Goal: Book appointment/travel/reservation

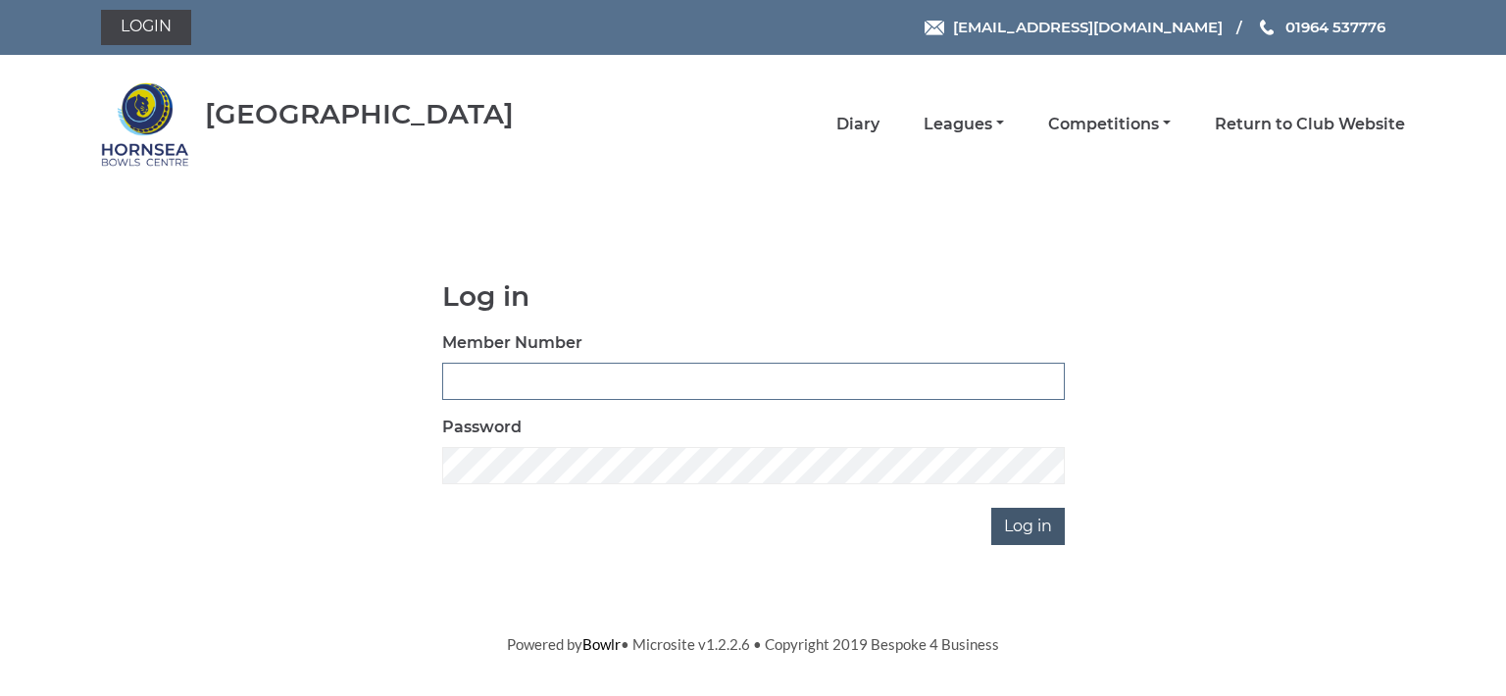
type input "0713"
click at [1032, 521] on input "Log in" at bounding box center [1028, 526] width 74 height 37
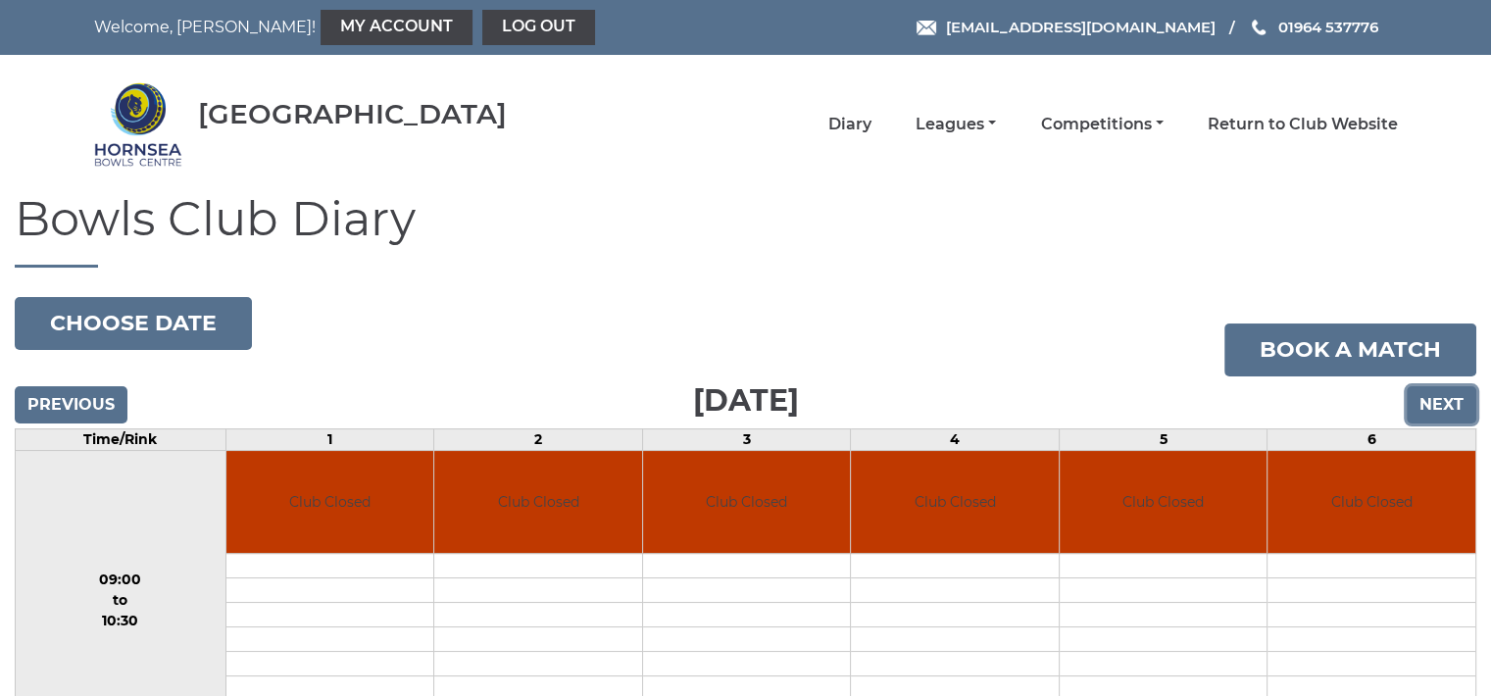
click at [1453, 402] on input "Next" at bounding box center [1442, 404] width 70 height 37
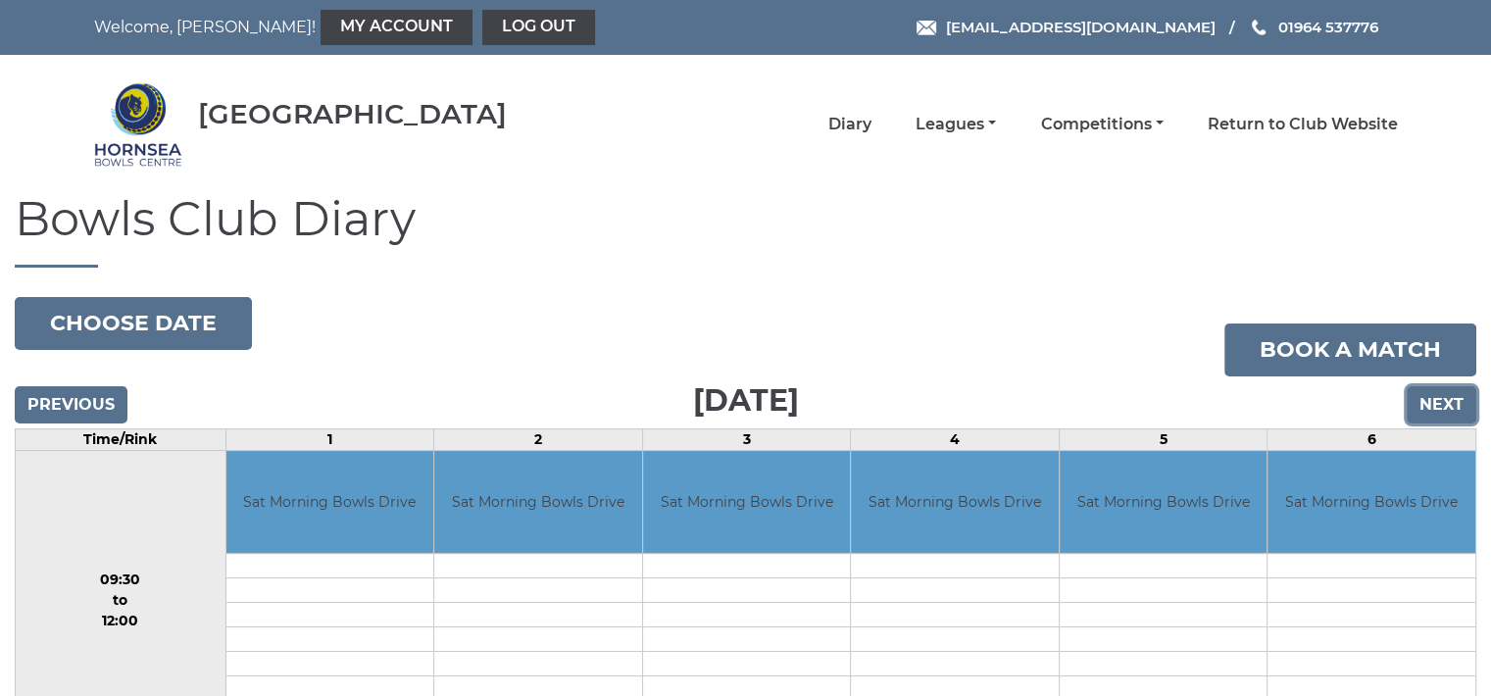
click at [1453, 402] on input "Next" at bounding box center [1442, 404] width 70 height 37
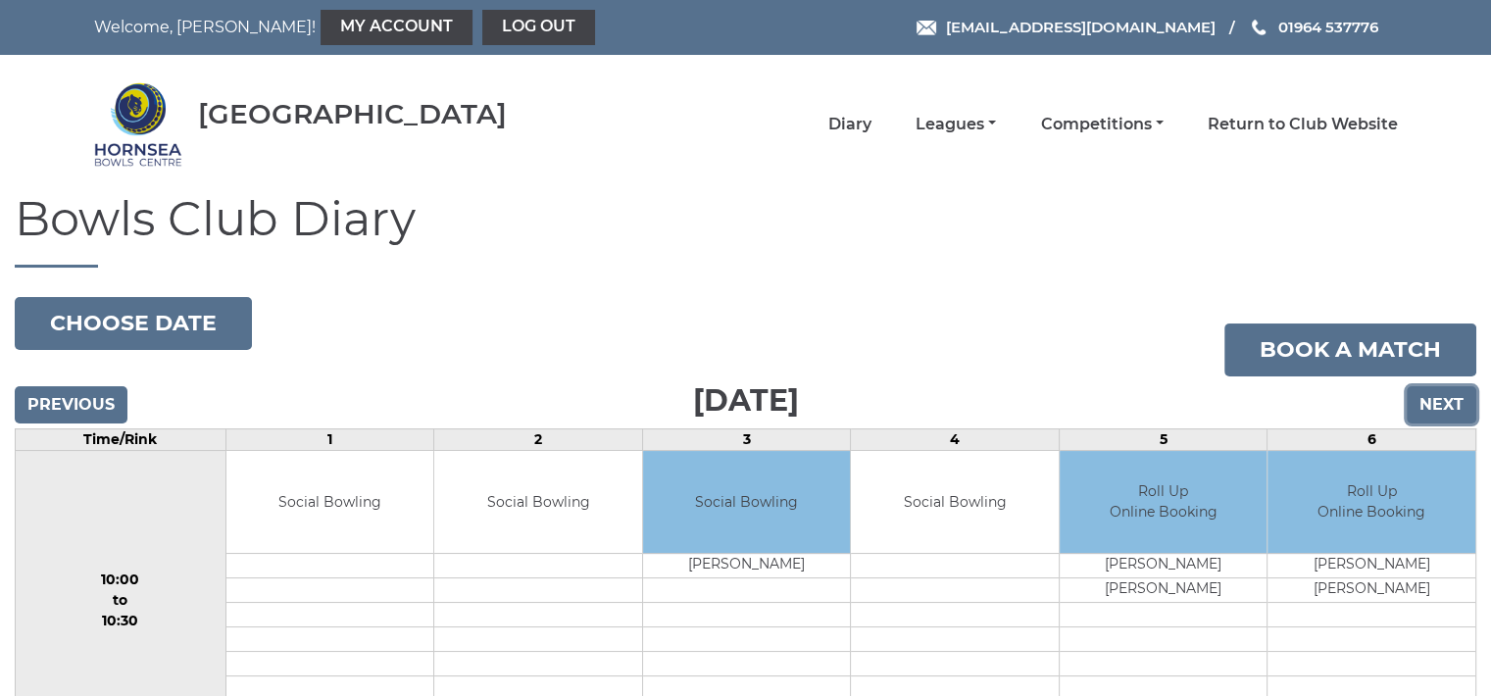
click at [1453, 402] on input "Next" at bounding box center [1442, 404] width 70 height 37
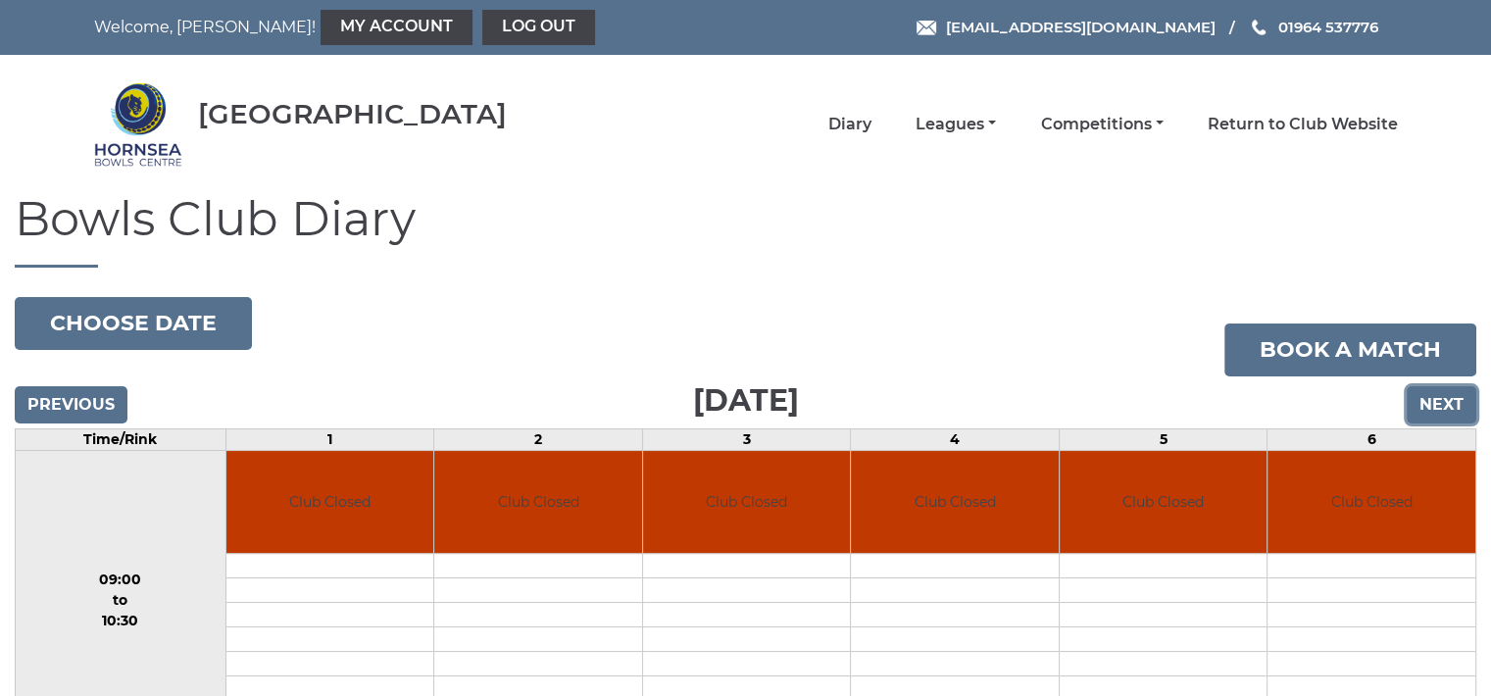
click at [1453, 402] on input "Next" at bounding box center [1442, 404] width 70 height 37
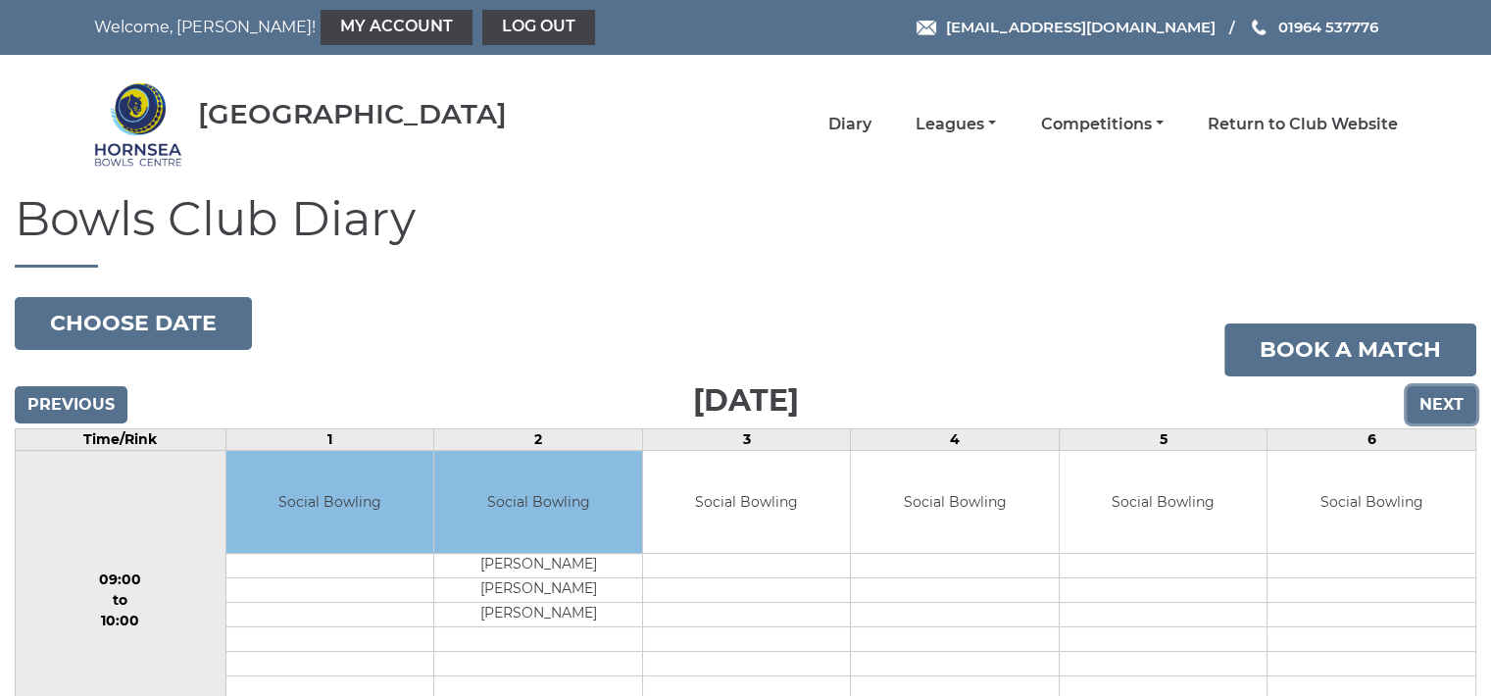
click at [1453, 402] on input "Next" at bounding box center [1442, 404] width 70 height 37
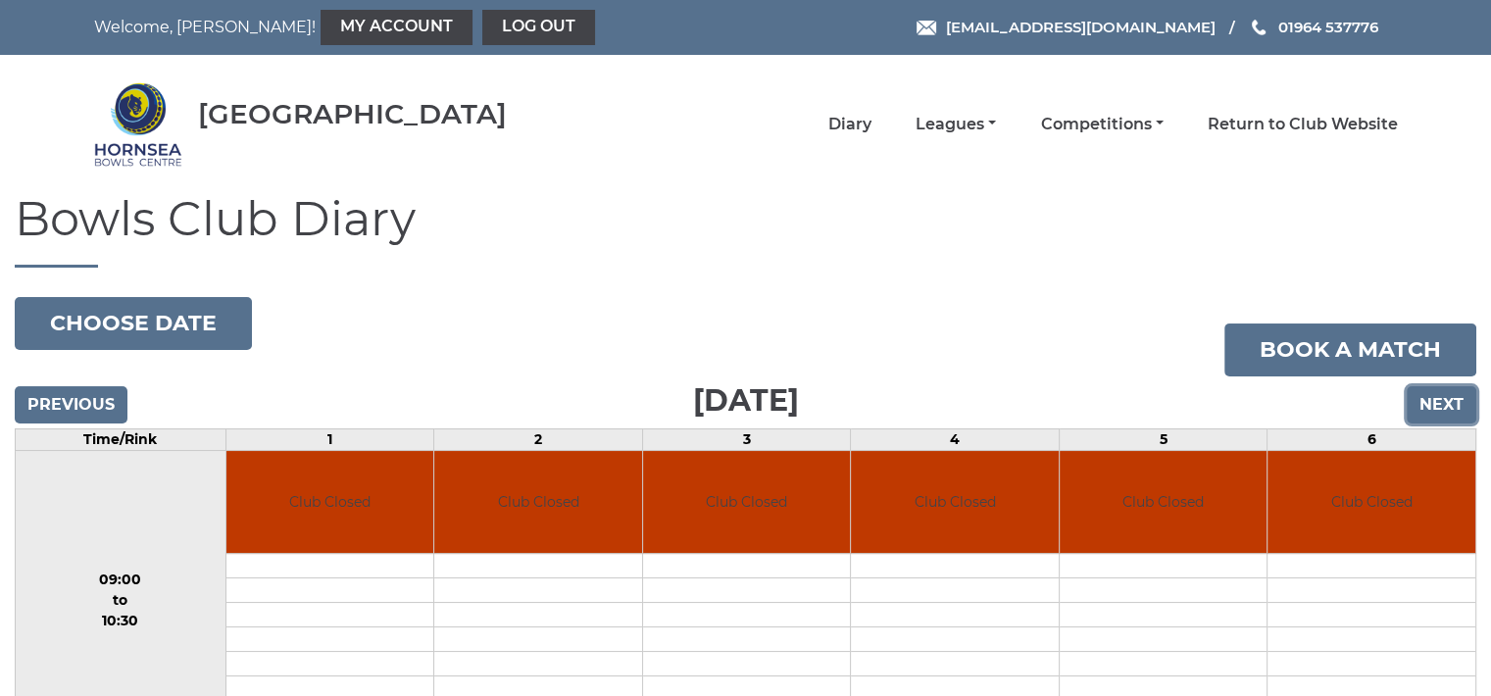
click at [1453, 402] on input "Next" at bounding box center [1442, 404] width 70 height 37
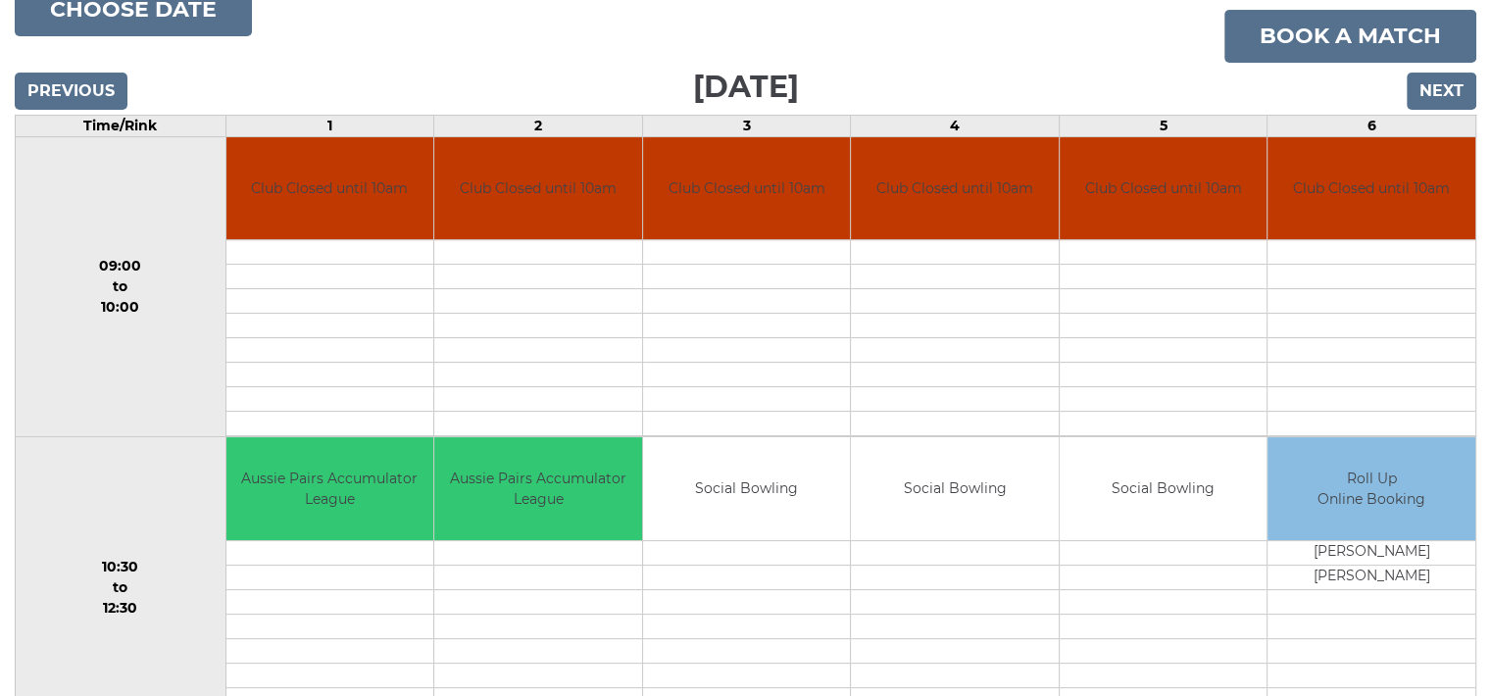
scroll to position [405, 0]
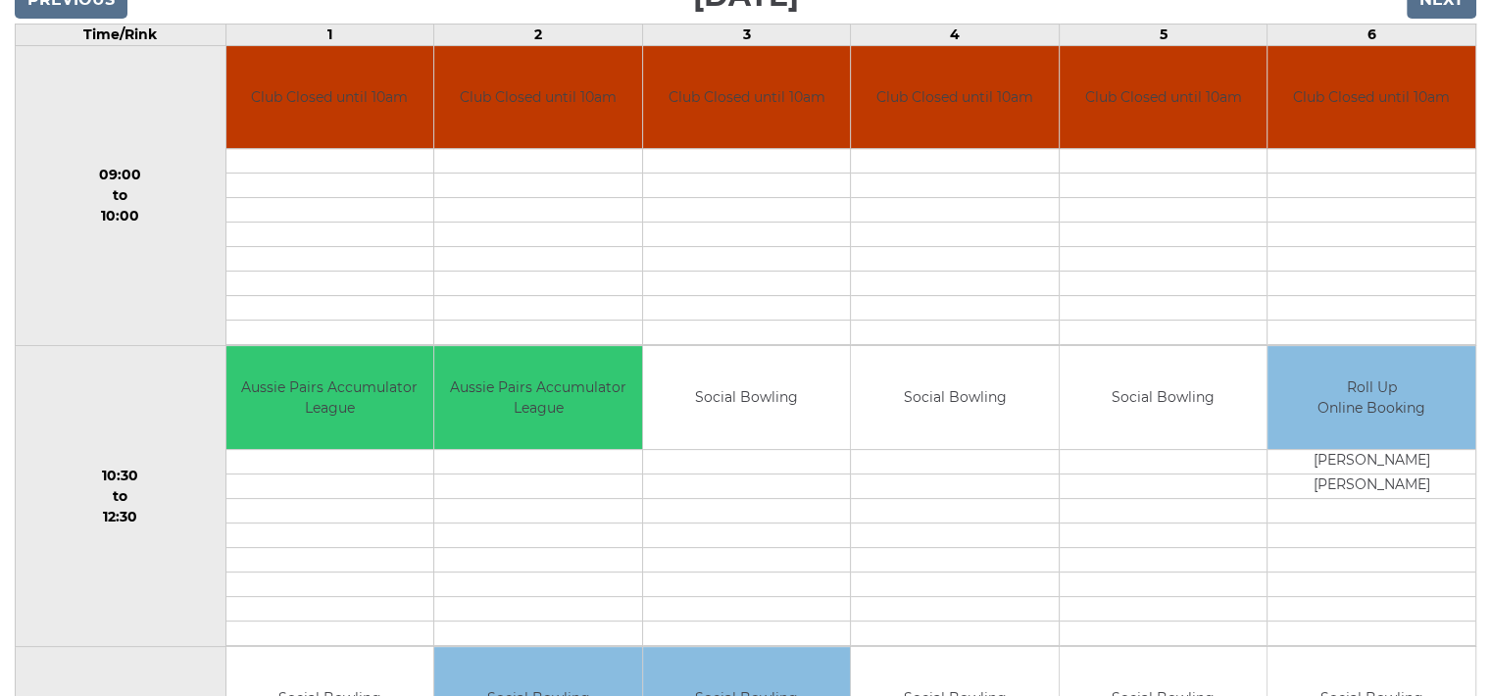
click at [954, 451] on td at bounding box center [955, 461] width 208 height 25
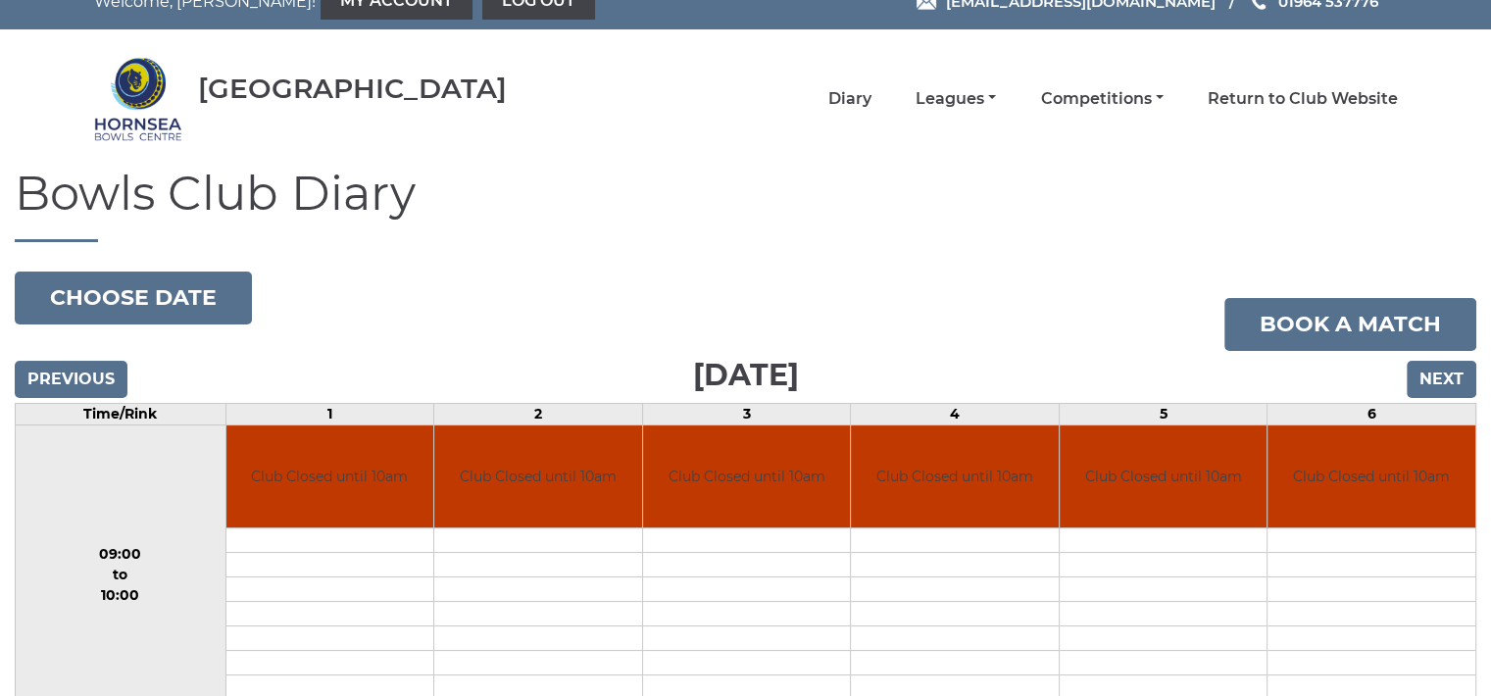
scroll to position [0, 0]
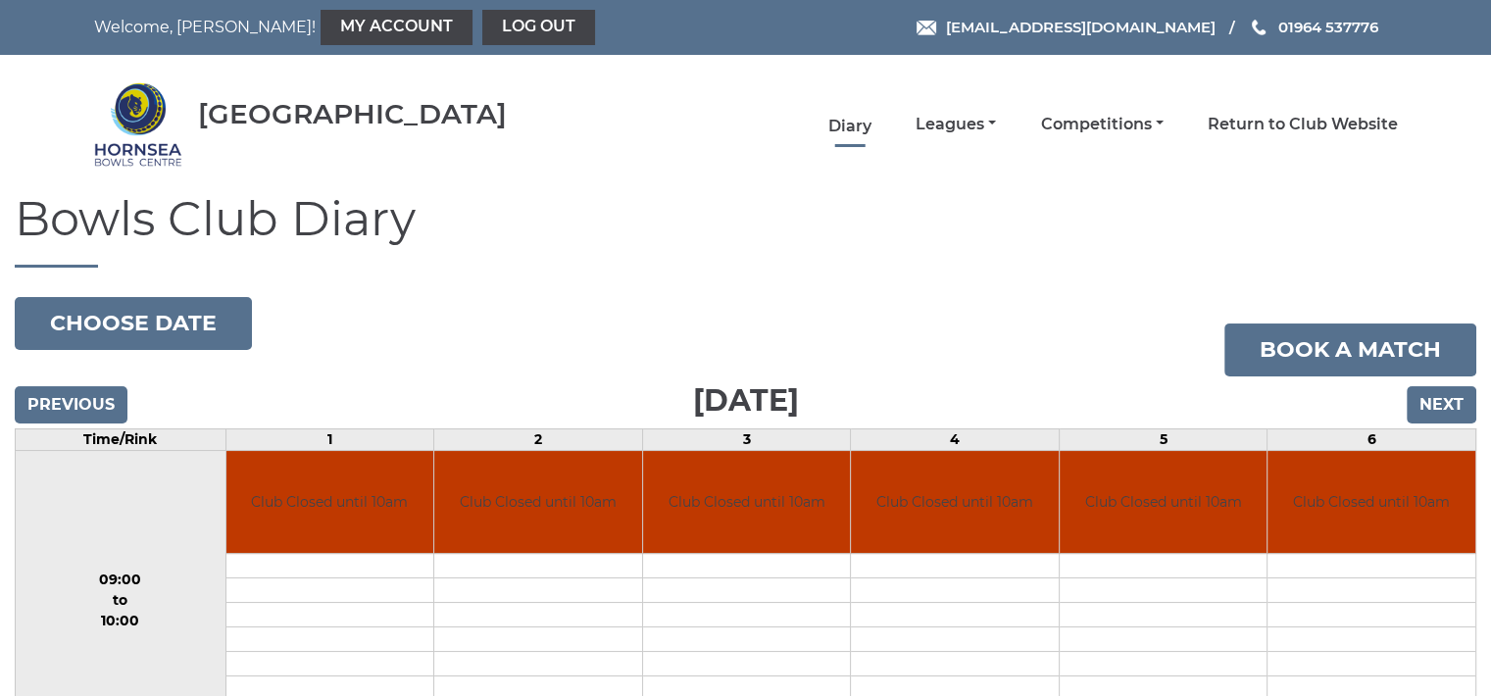
click at [855, 122] on link "Diary" at bounding box center [850, 127] width 43 height 22
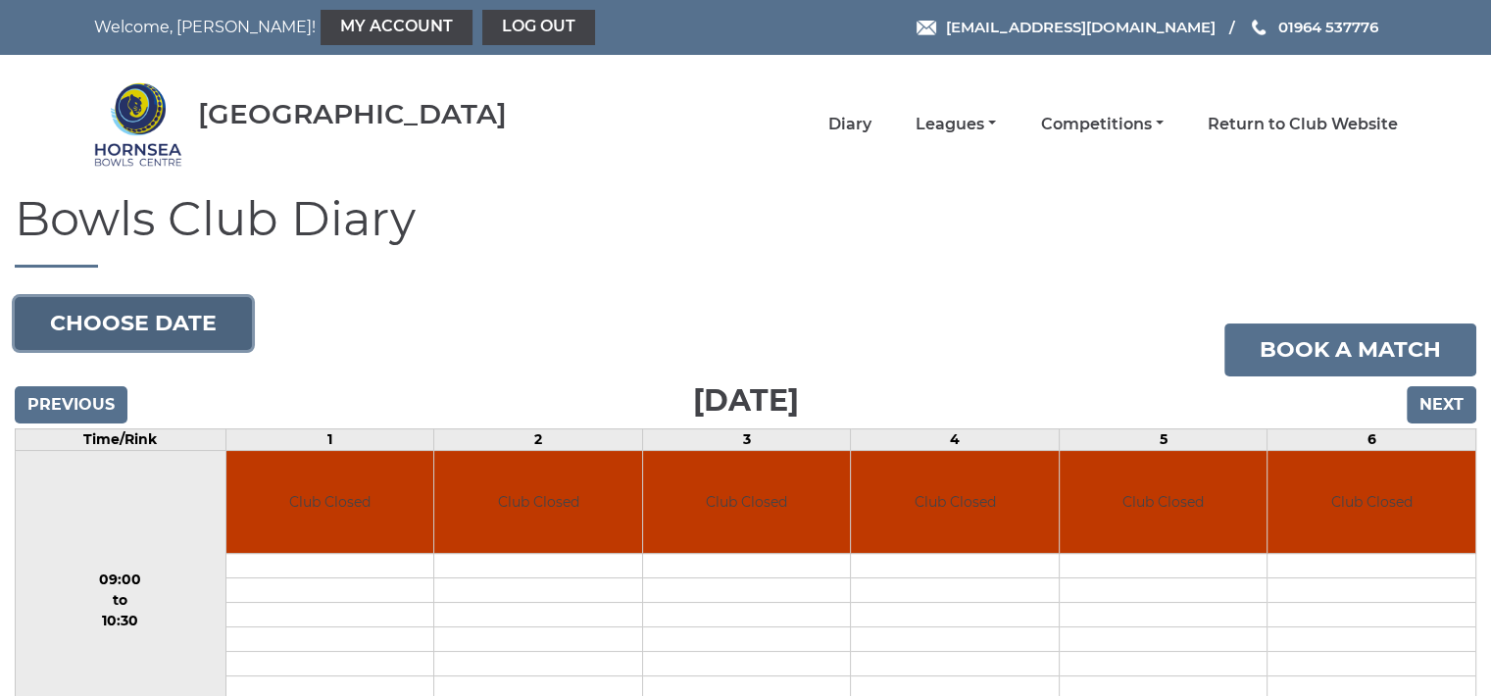
click at [187, 315] on button "Choose date" at bounding box center [133, 323] width 237 height 53
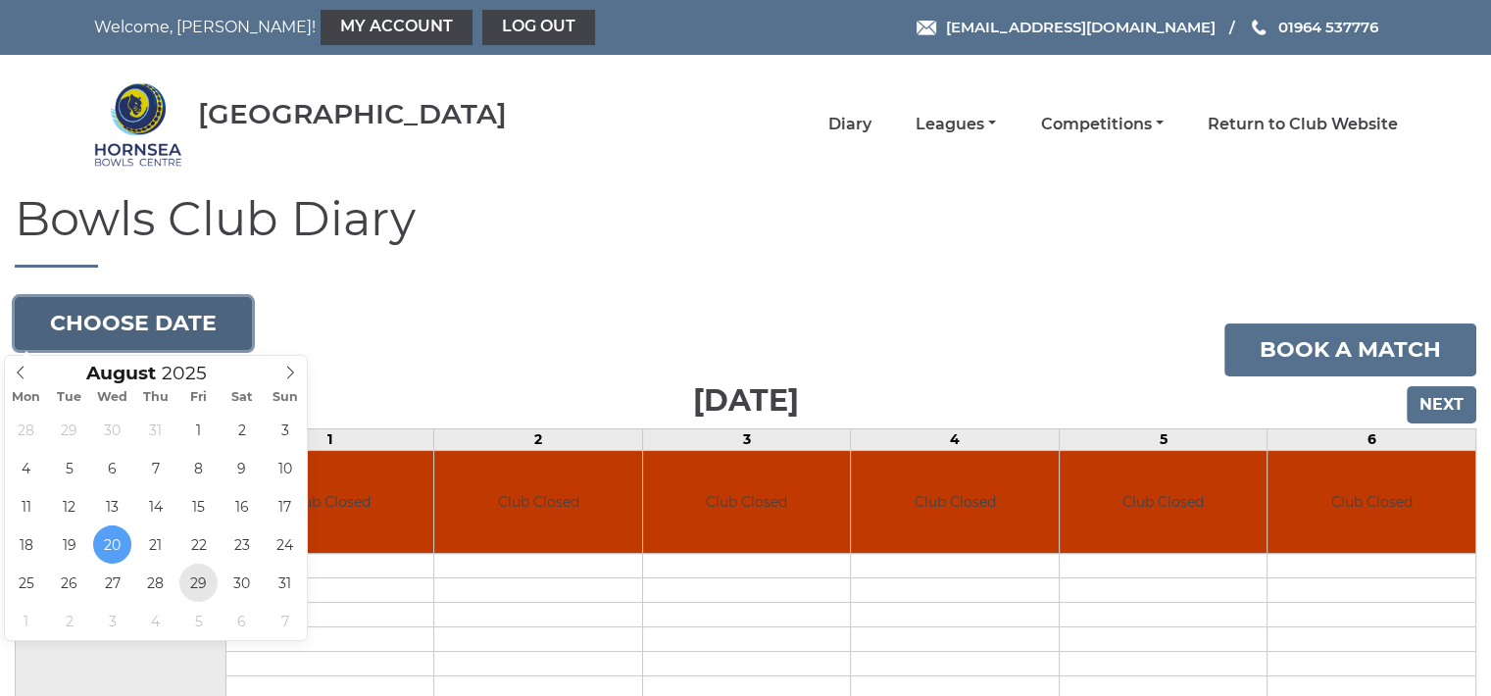
type input "[DATE]"
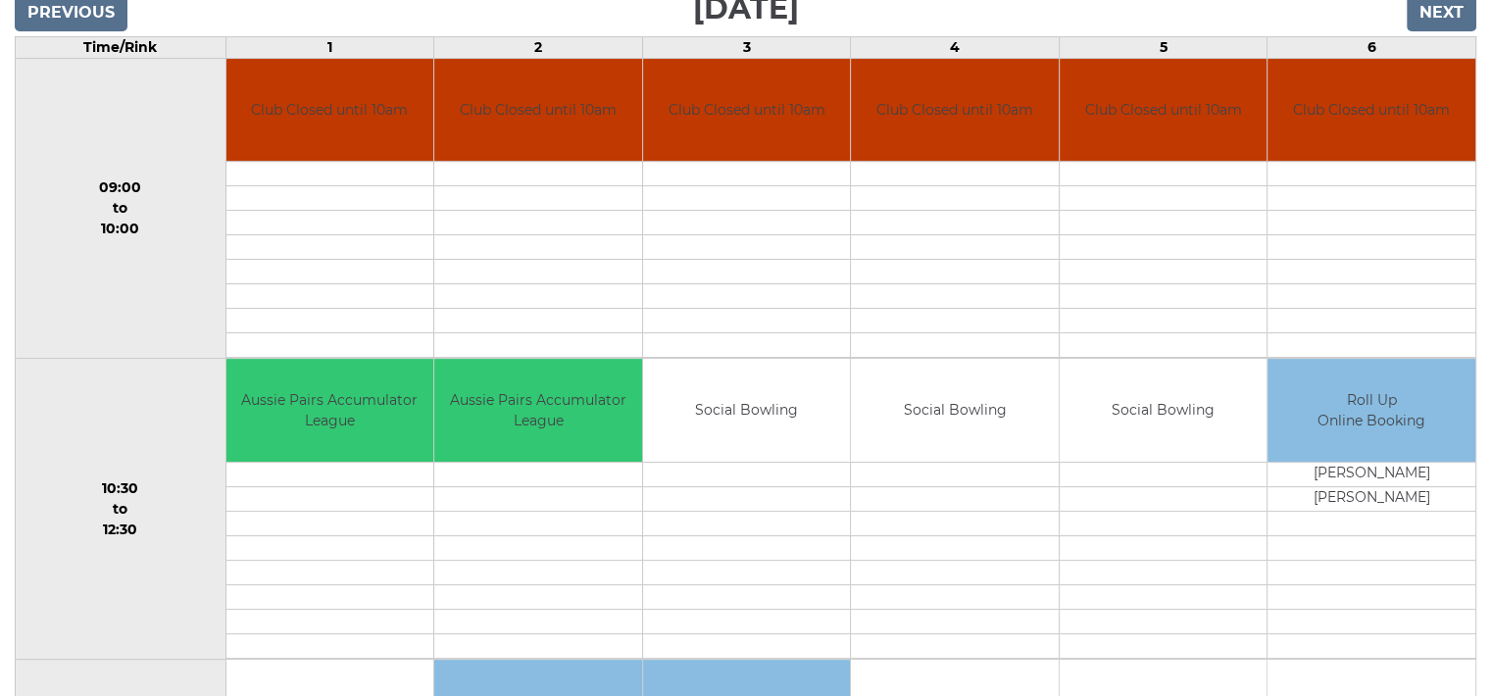
scroll to position [510, 0]
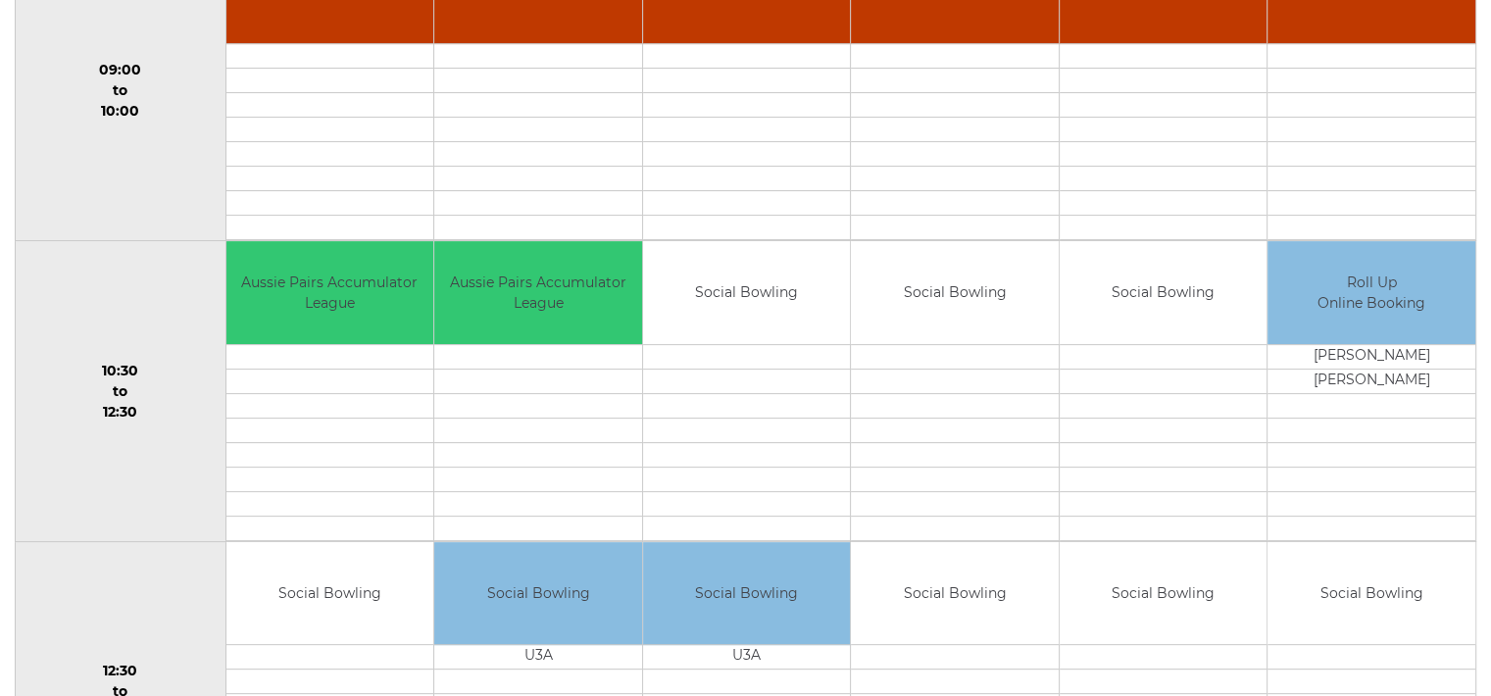
click at [932, 341] on td "Social Bowling" at bounding box center [955, 292] width 208 height 103
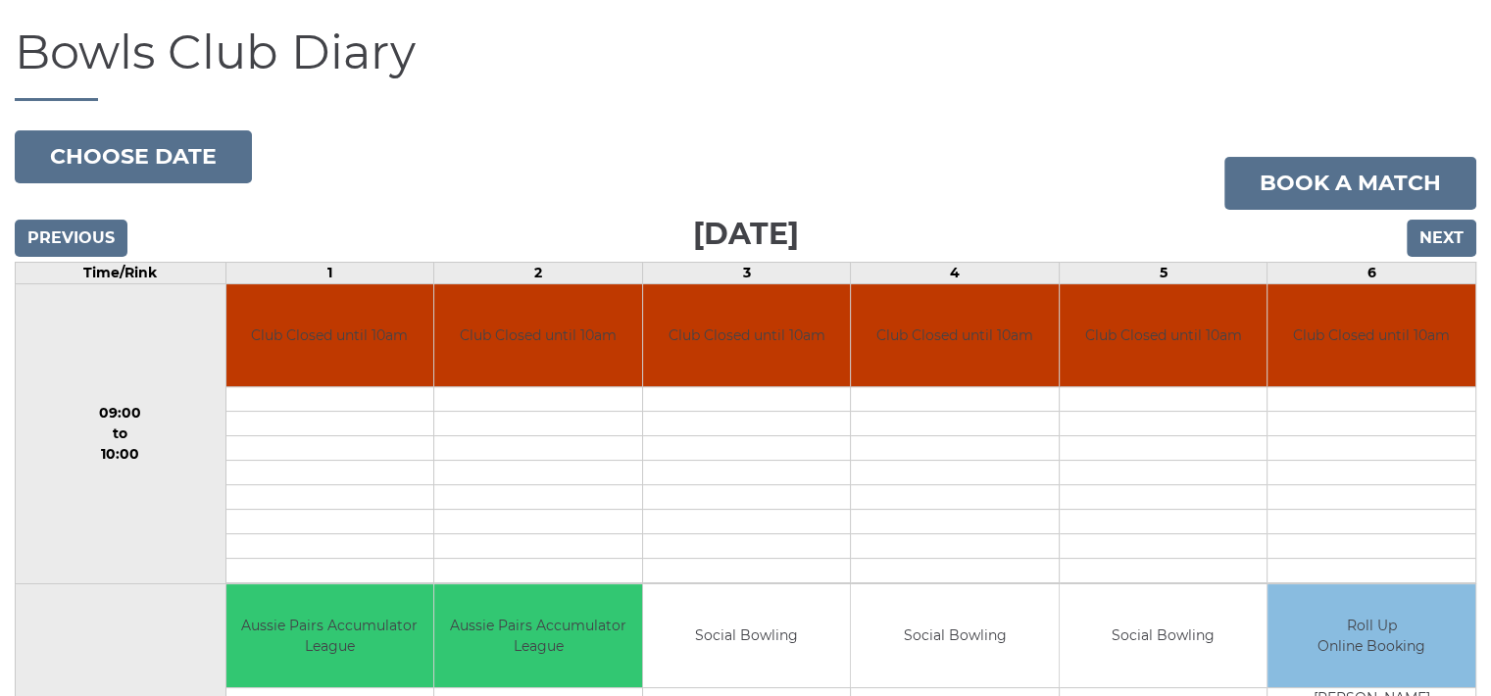
scroll to position [0, 0]
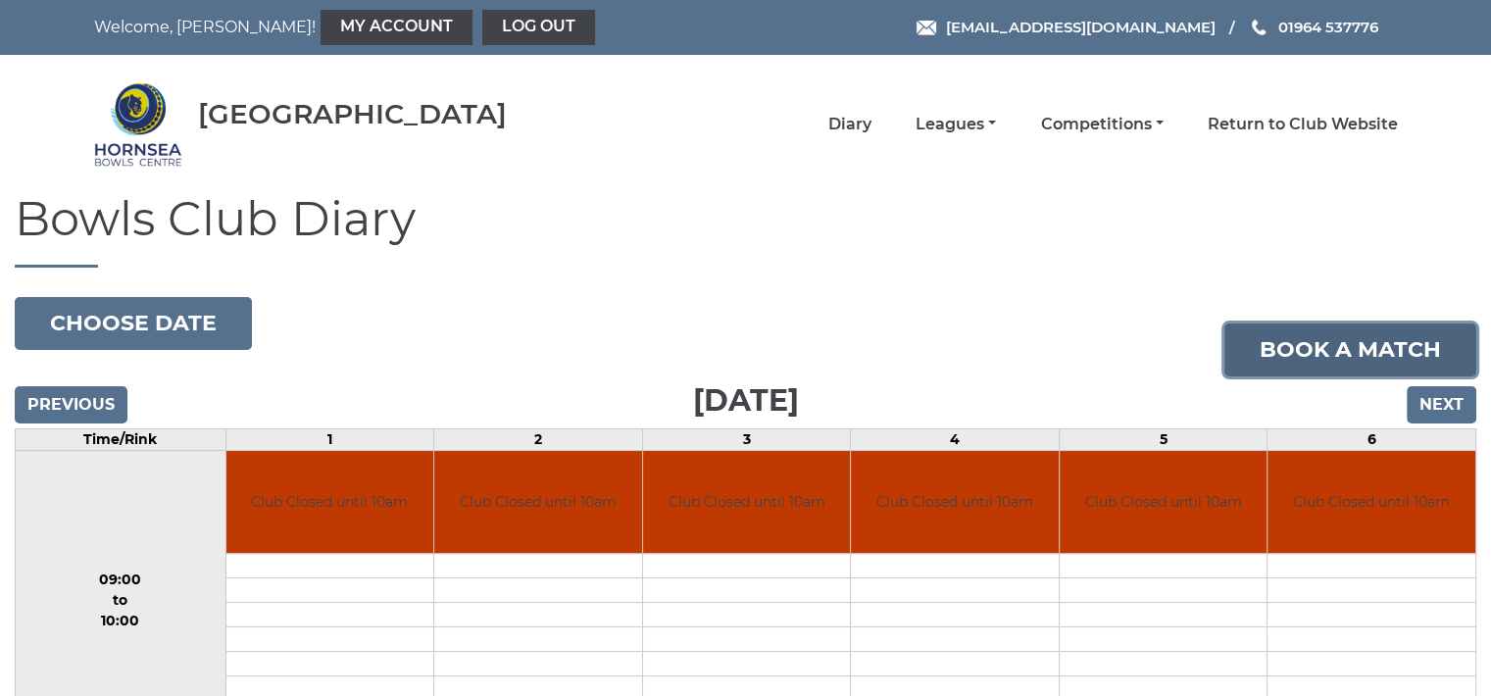
click at [1311, 338] on link "Book a match" at bounding box center [1351, 350] width 252 height 53
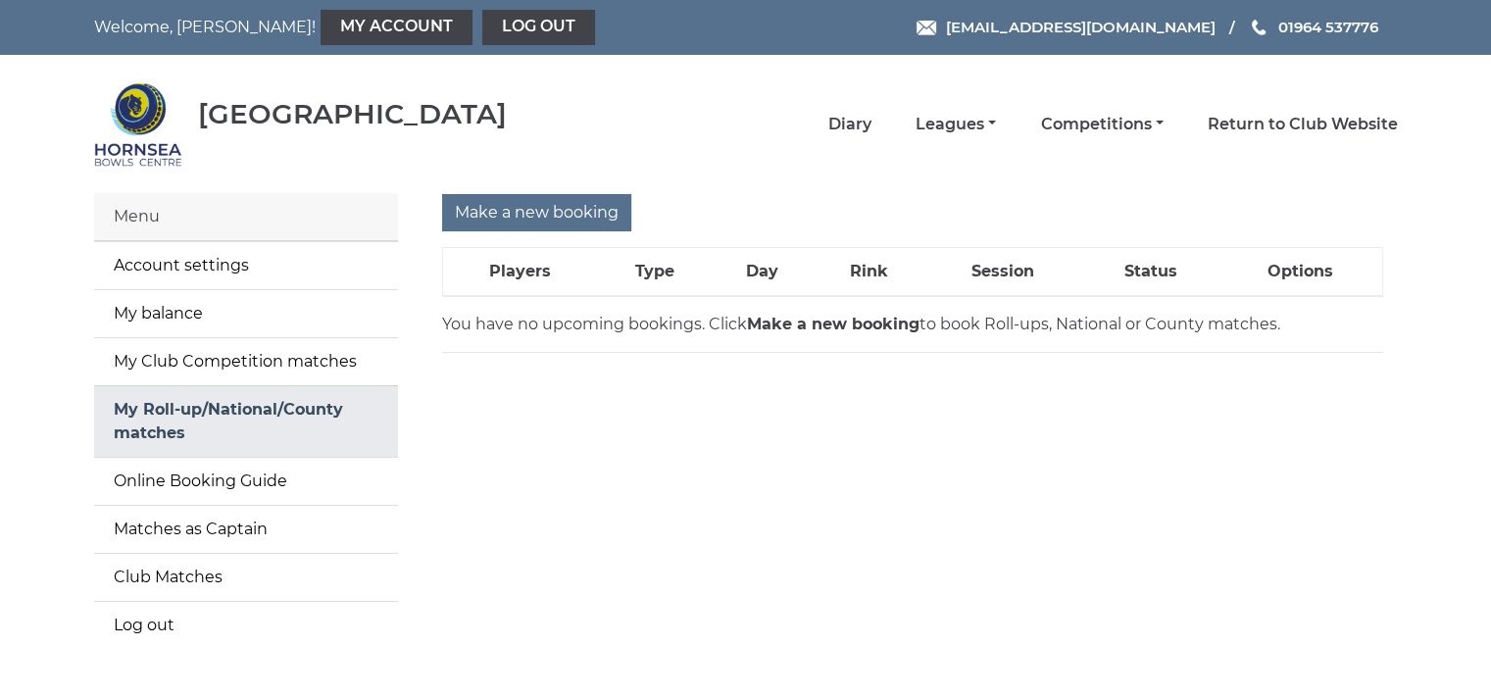
click at [173, 405] on link "My Roll-up/National/County matches" at bounding box center [246, 421] width 304 height 71
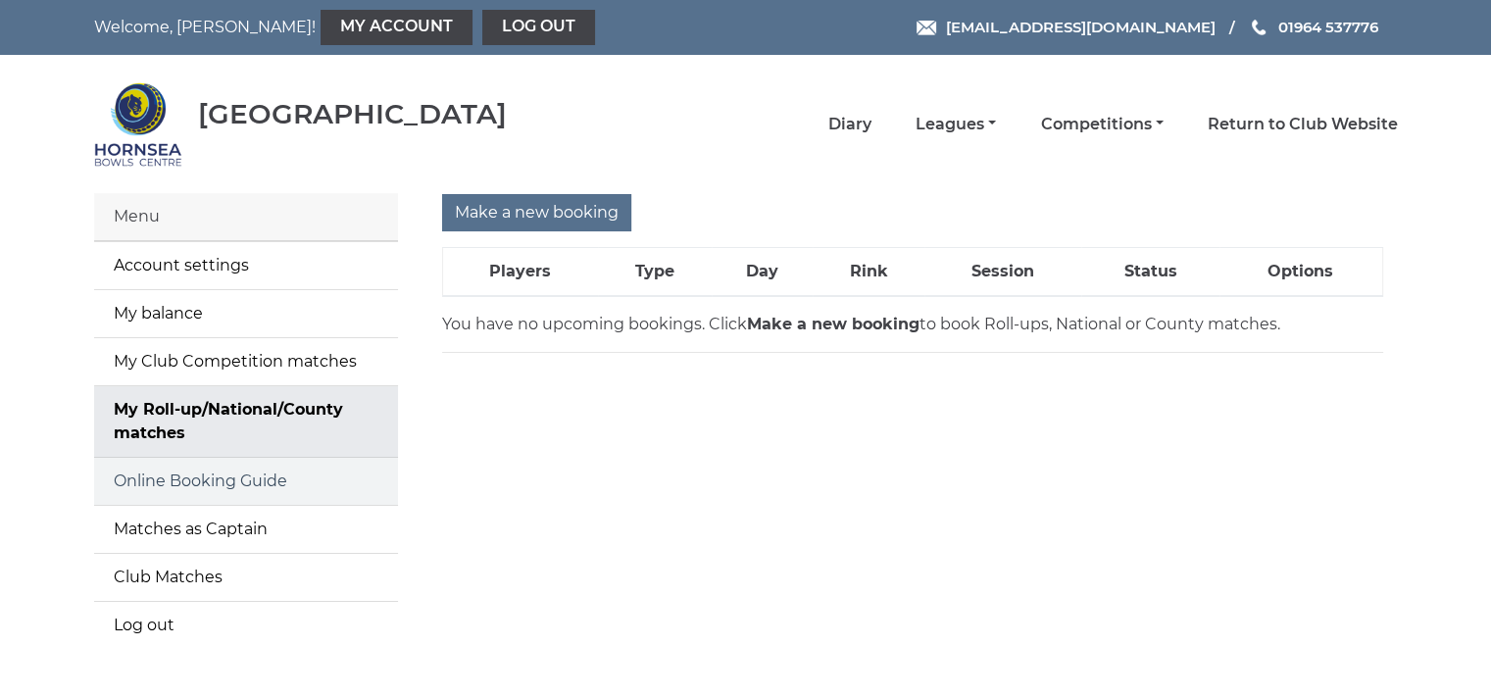
click at [239, 481] on link "Online Booking Guide" at bounding box center [246, 481] width 304 height 47
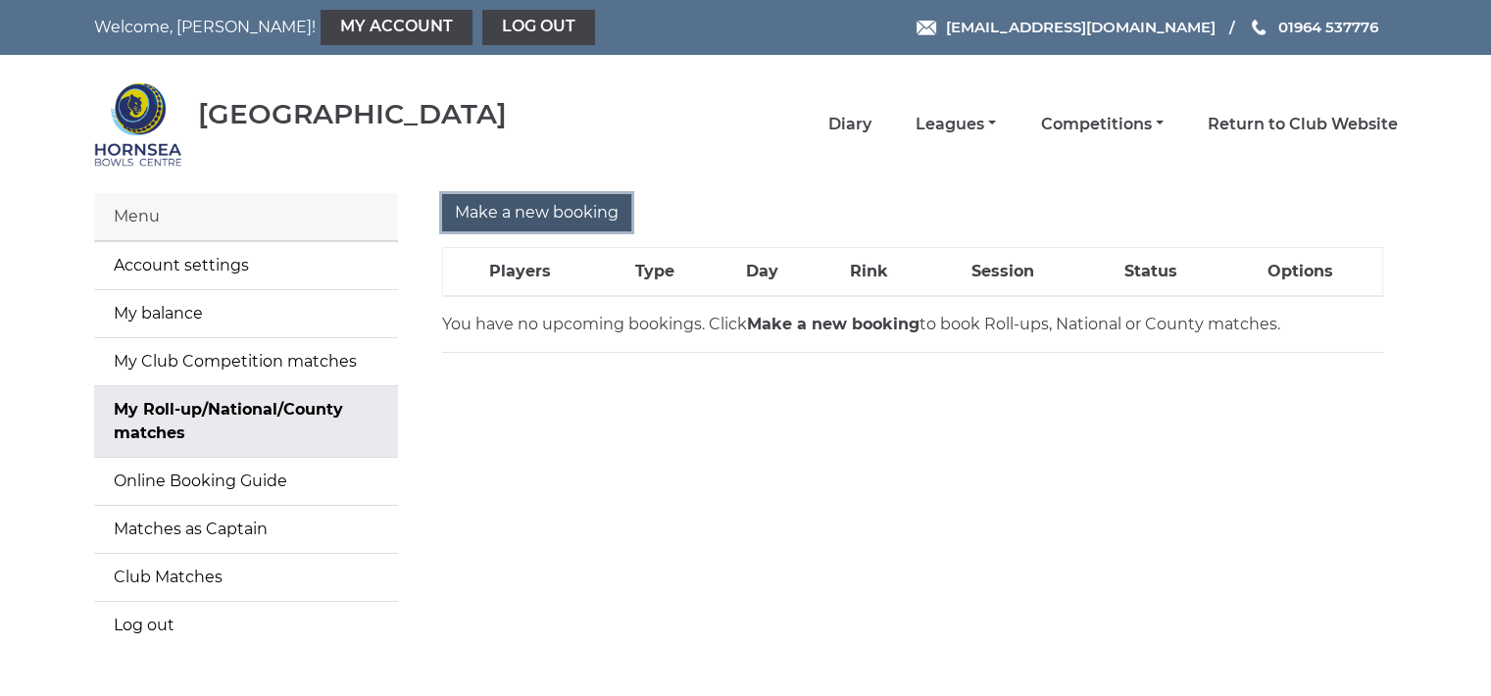
click at [536, 208] on input "Make a new booking" at bounding box center [536, 212] width 189 height 37
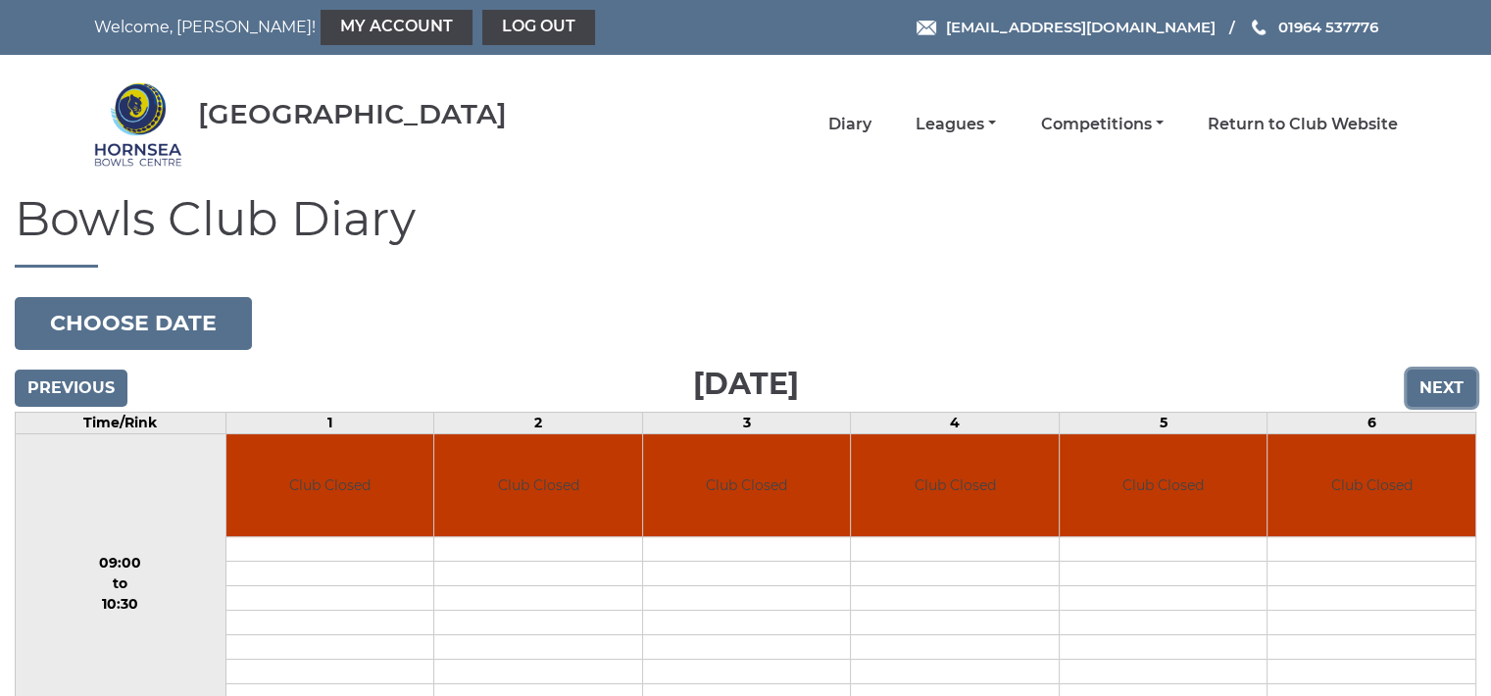
click at [1451, 378] on input "Next" at bounding box center [1442, 388] width 70 height 37
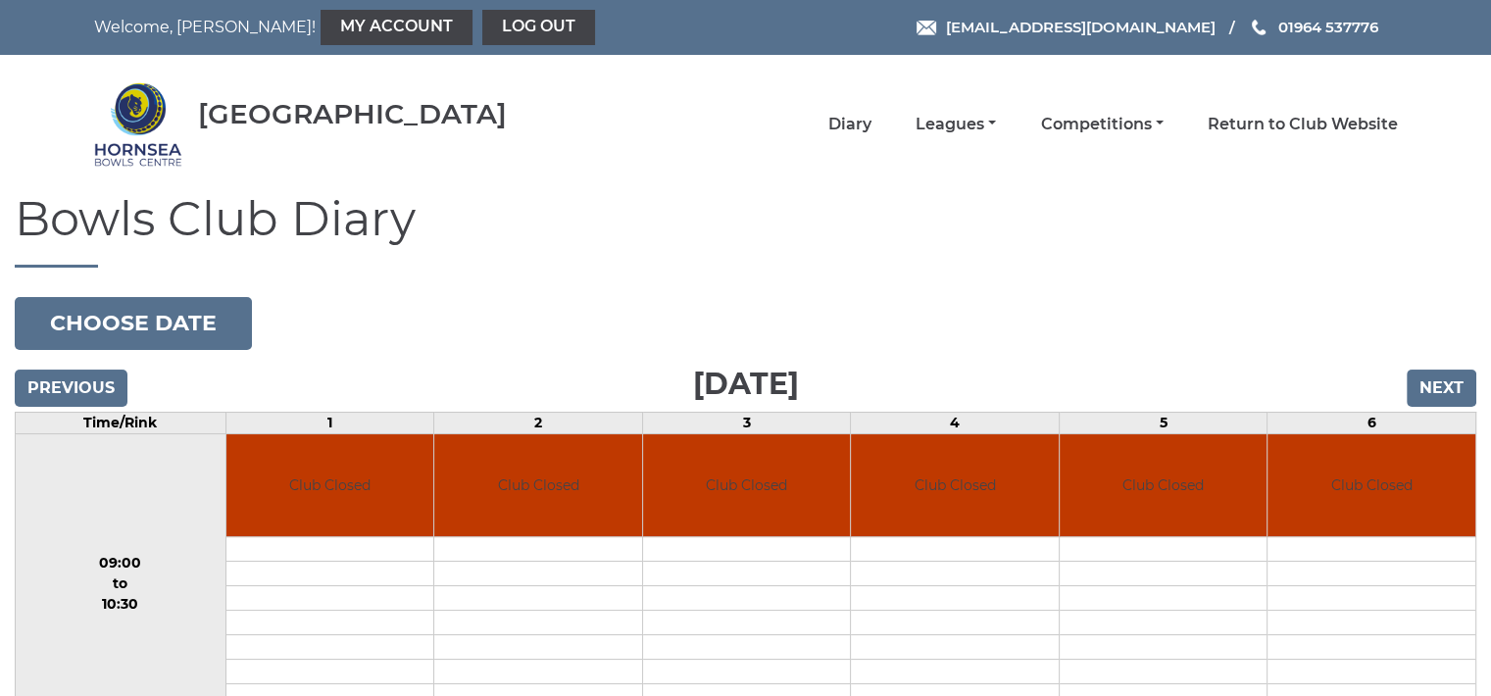
click at [1451, 378] on input "Next" at bounding box center [1442, 388] width 70 height 37
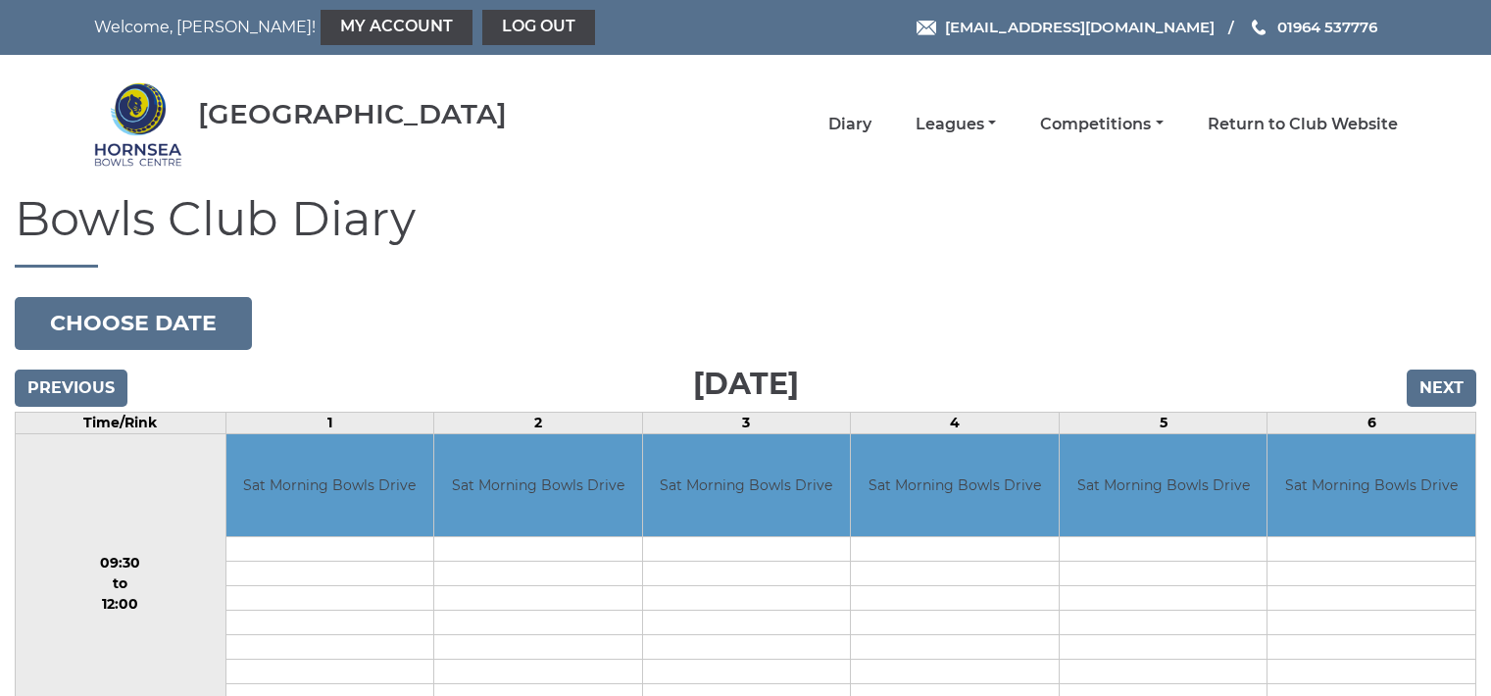
click at [1451, 378] on input "Next" at bounding box center [1442, 388] width 70 height 37
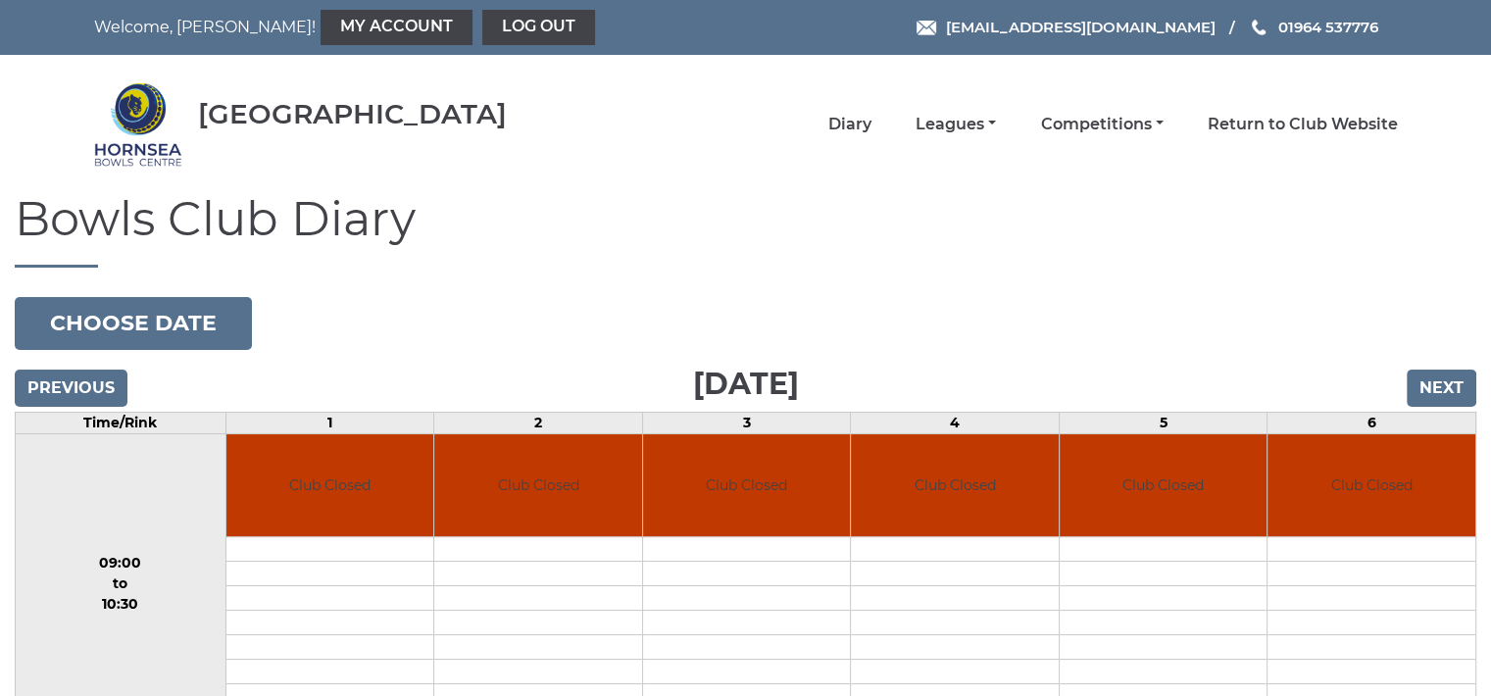
click at [1451, 378] on input "Next" at bounding box center [1442, 388] width 70 height 37
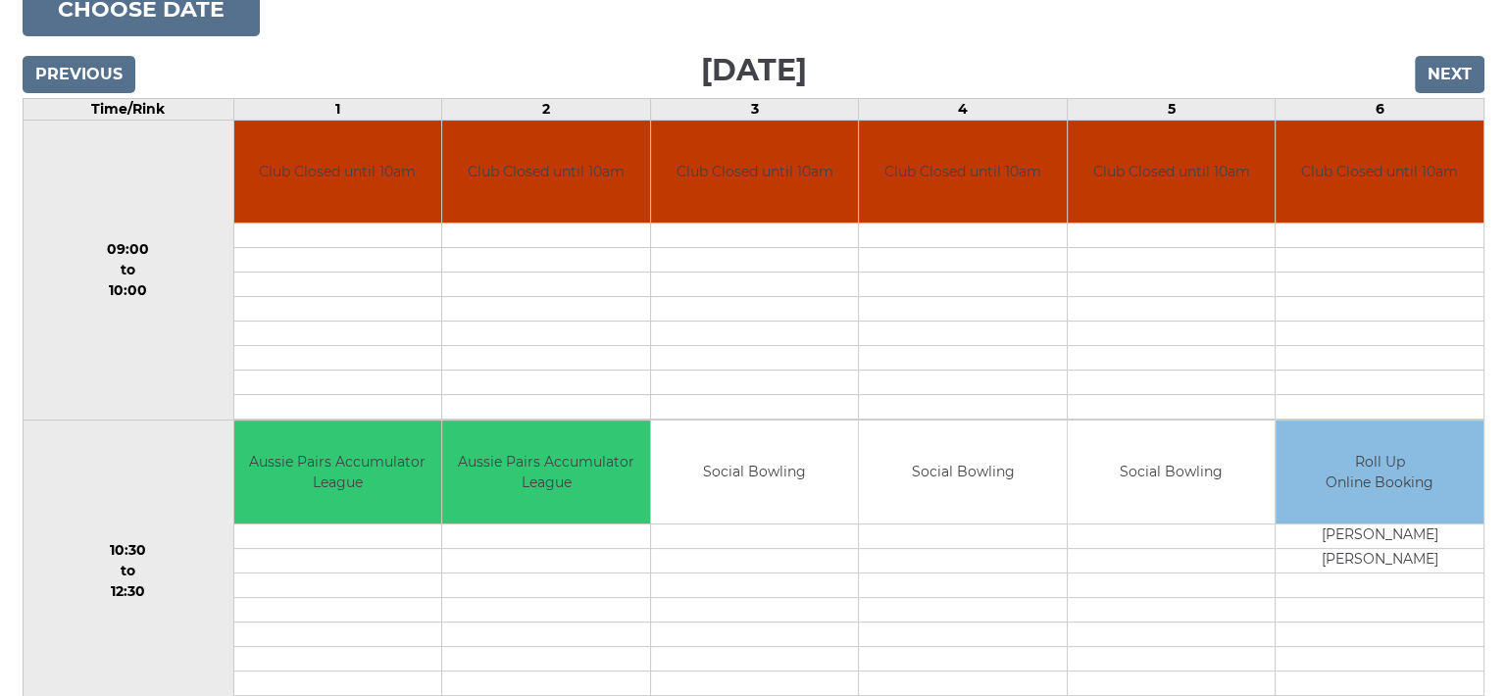
scroll to position [405, 0]
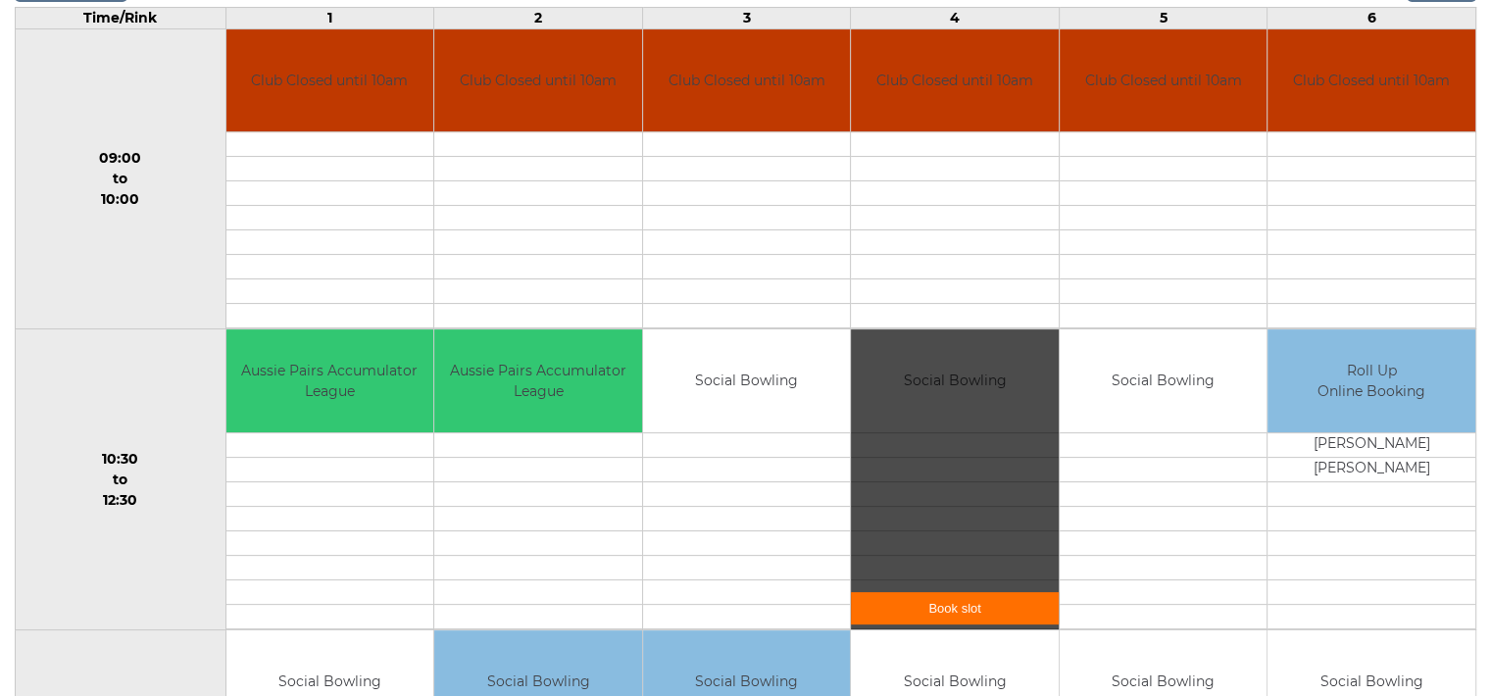
click at [945, 409] on div "Book slot" at bounding box center [955, 479] width 208 height 300
click at [950, 598] on link "Book slot" at bounding box center [955, 608] width 208 height 32
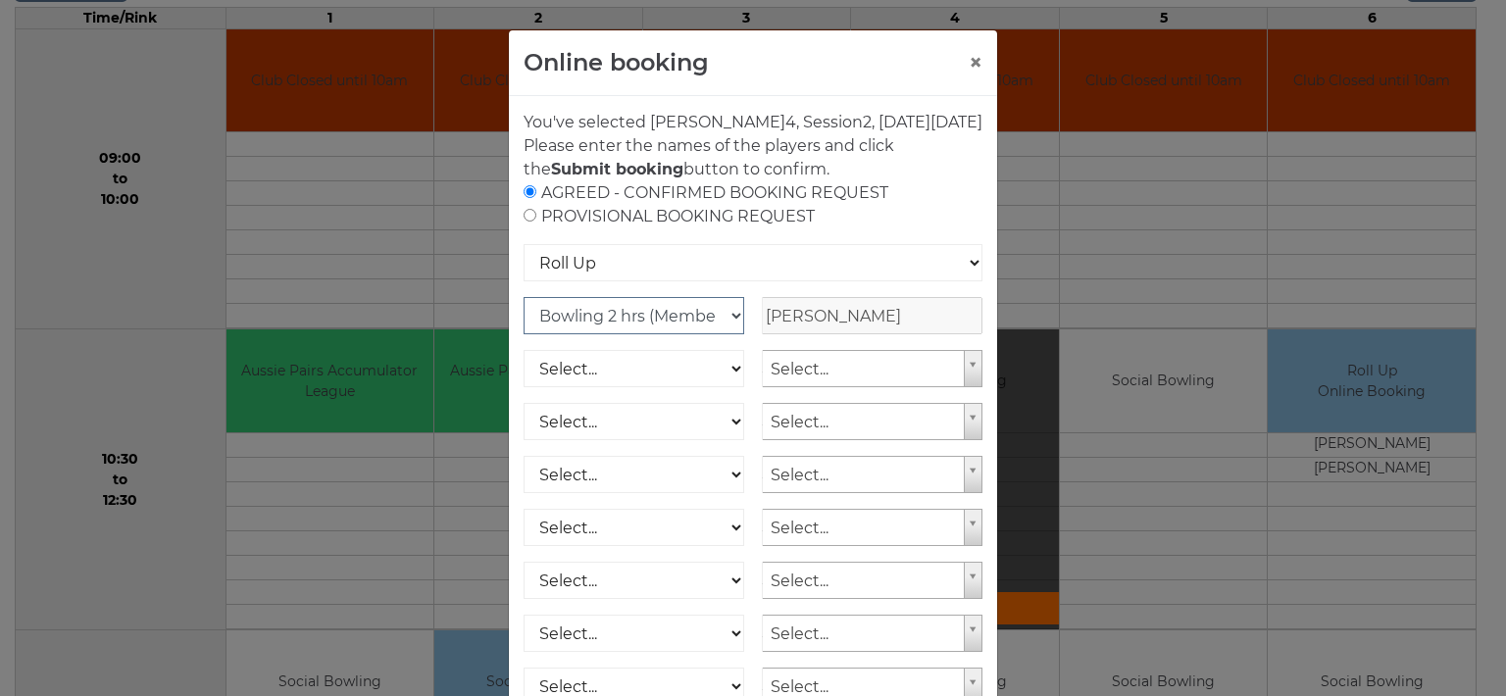
click at [727, 334] on select "Club Competition (Member) National (Member) Bowling 1.5 hrs (Member) Junior (Up…" at bounding box center [634, 315] width 221 height 37
select select "1_48"
click at [524, 320] on select "Club Competition (Member) National (Member) Bowling 1.5 hrs (Member) Junior (Up…" at bounding box center [634, 315] width 221 height 37
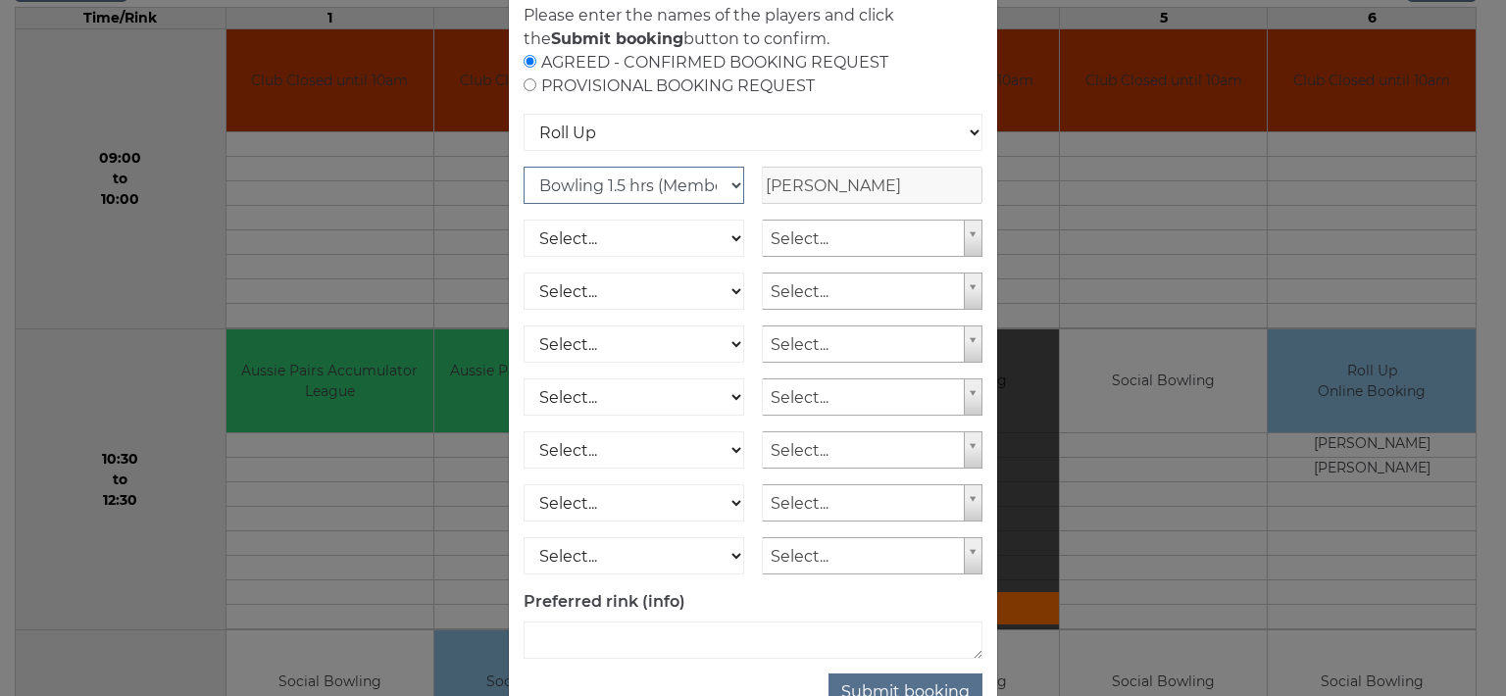
scroll to position [213, 0]
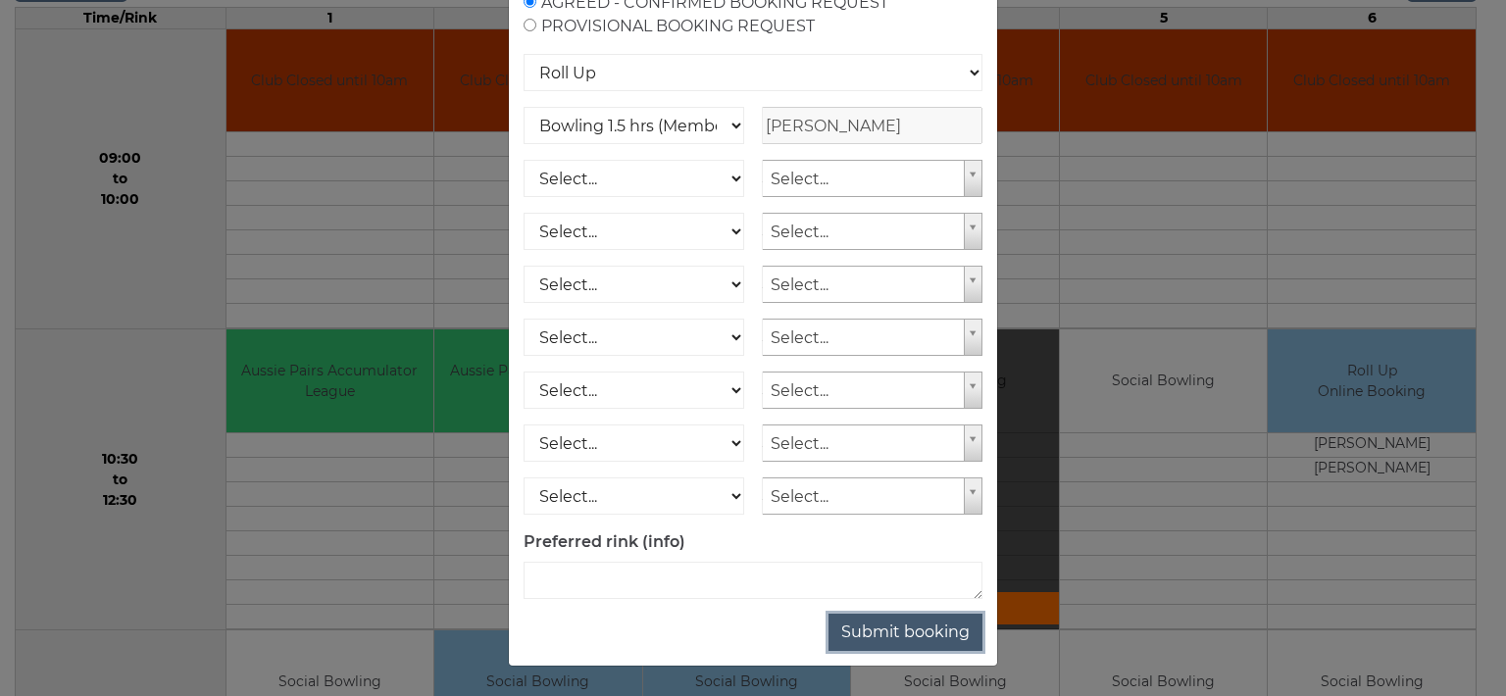
click at [914, 629] on button "Submit booking" at bounding box center [906, 632] width 154 height 37
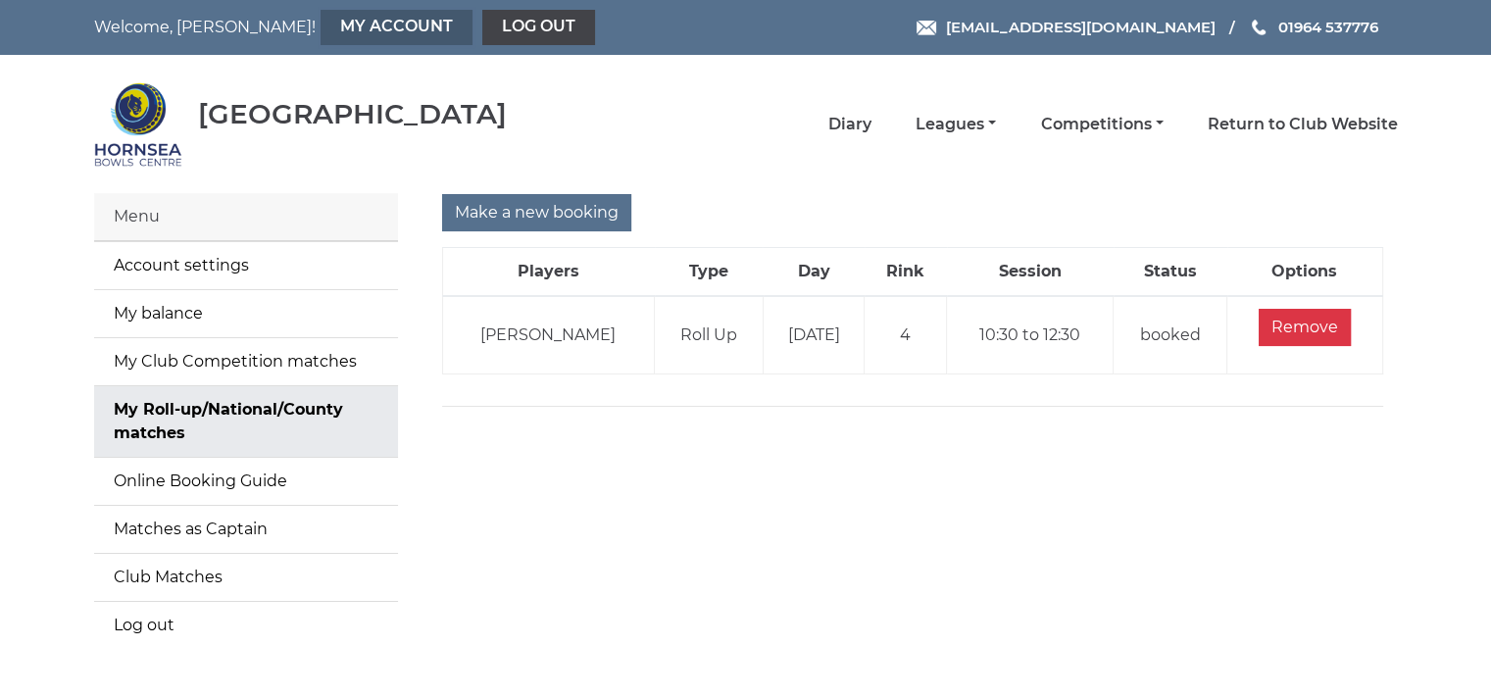
click at [324, 28] on link "My Account" at bounding box center [397, 27] width 152 height 35
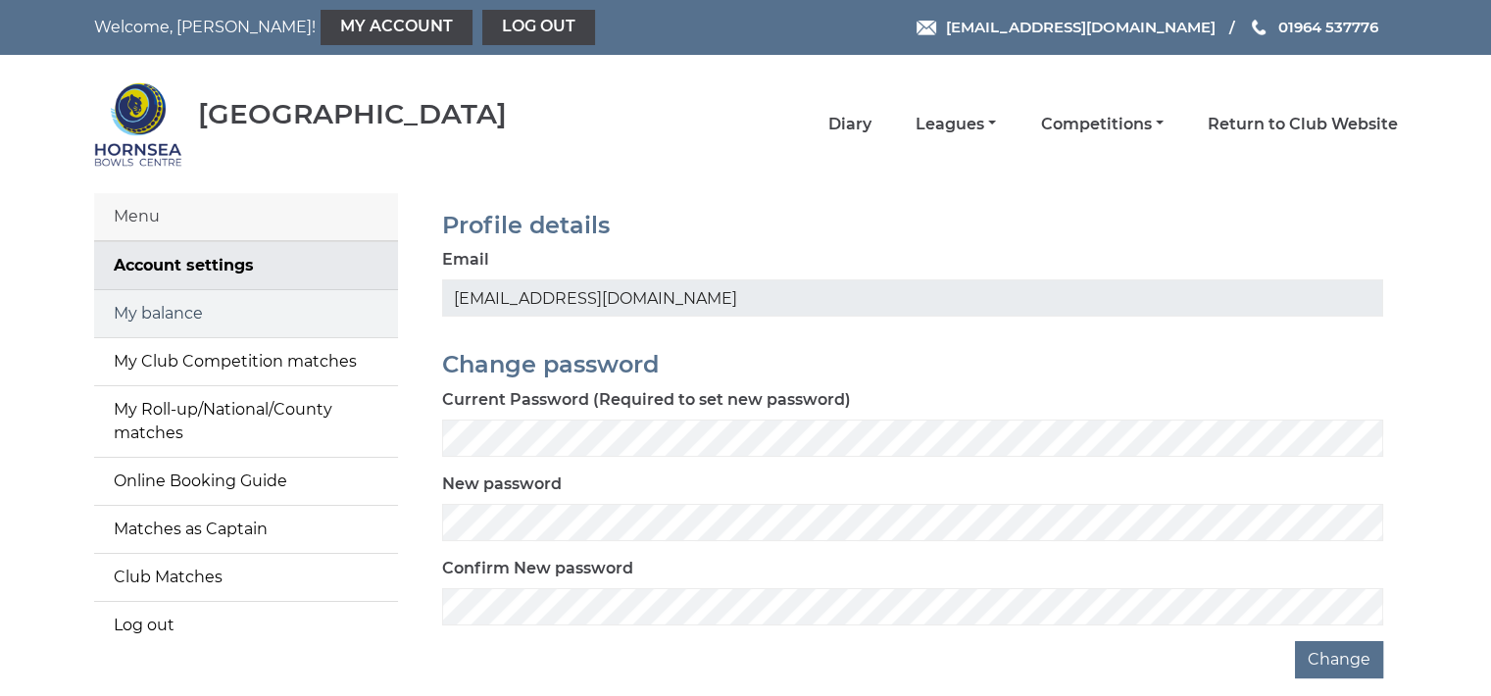
click at [179, 313] on link "My balance" at bounding box center [246, 313] width 304 height 47
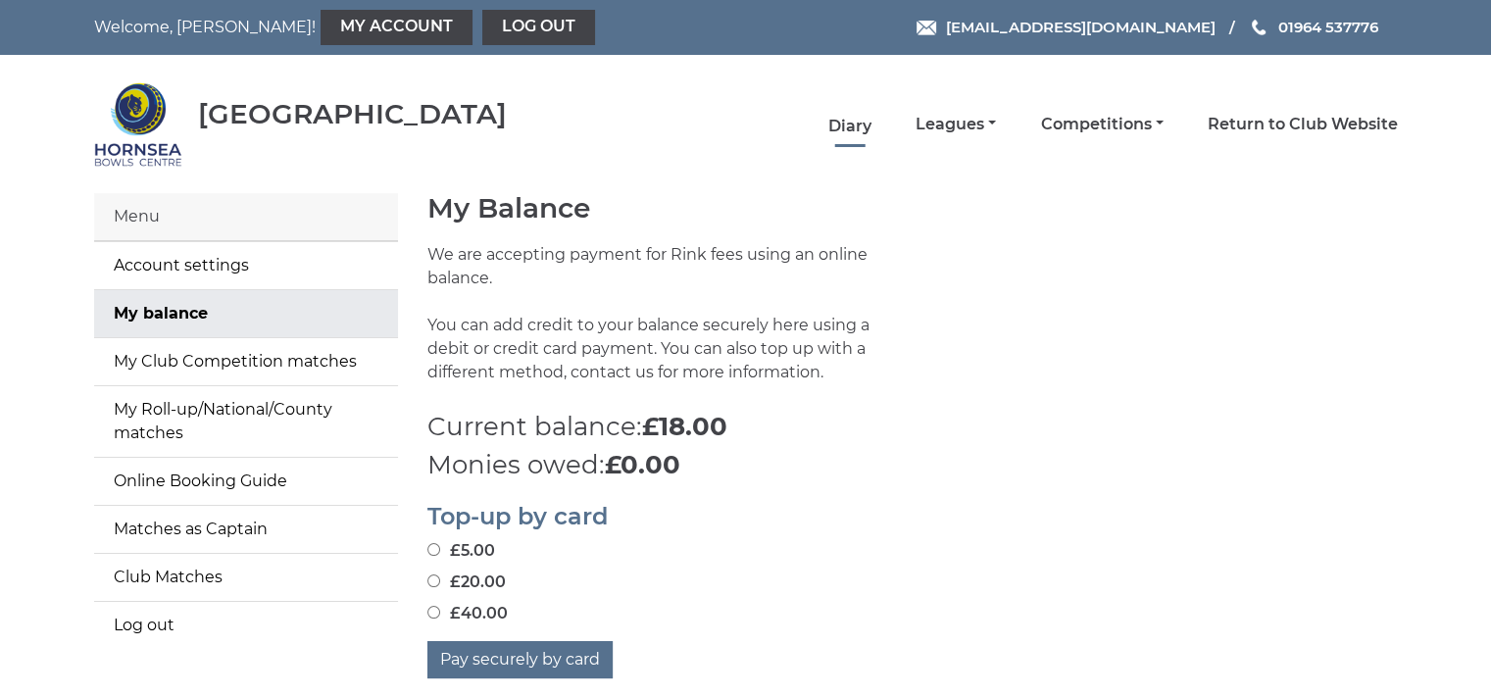
click at [859, 121] on link "Diary" at bounding box center [850, 127] width 43 height 22
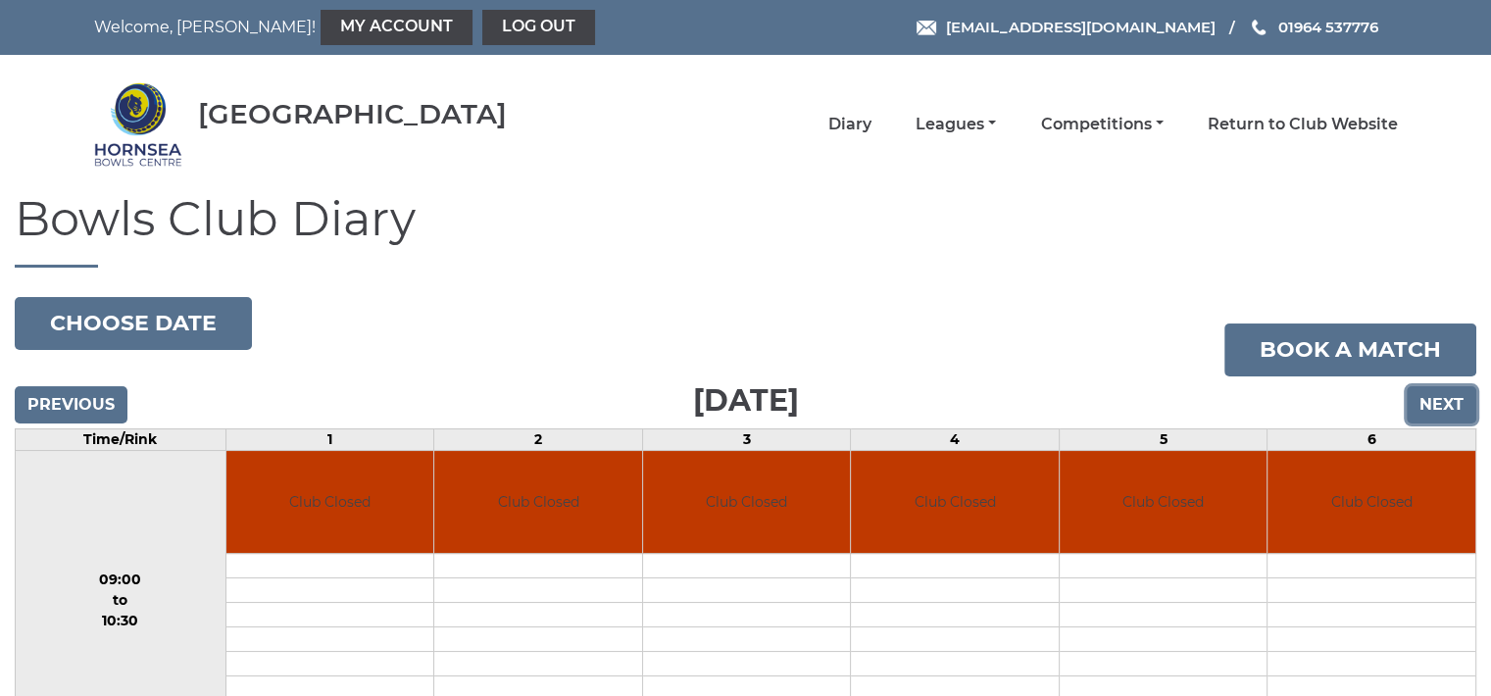
click at [1445, 393] on input "Next" at bounding box center [1442, 404] width 70 height 37
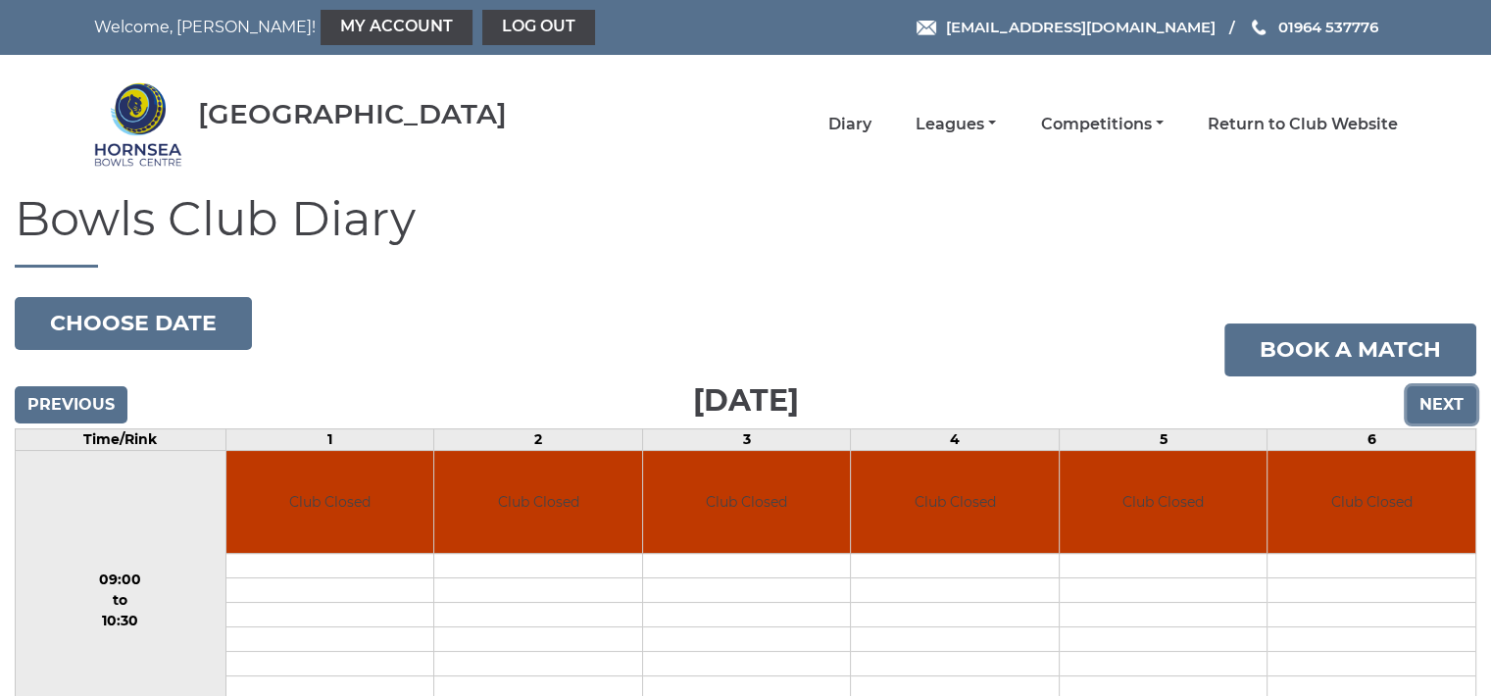
click at [1445, 393] on input "Next" at bounding box center [1442, 404] width 70 height 37
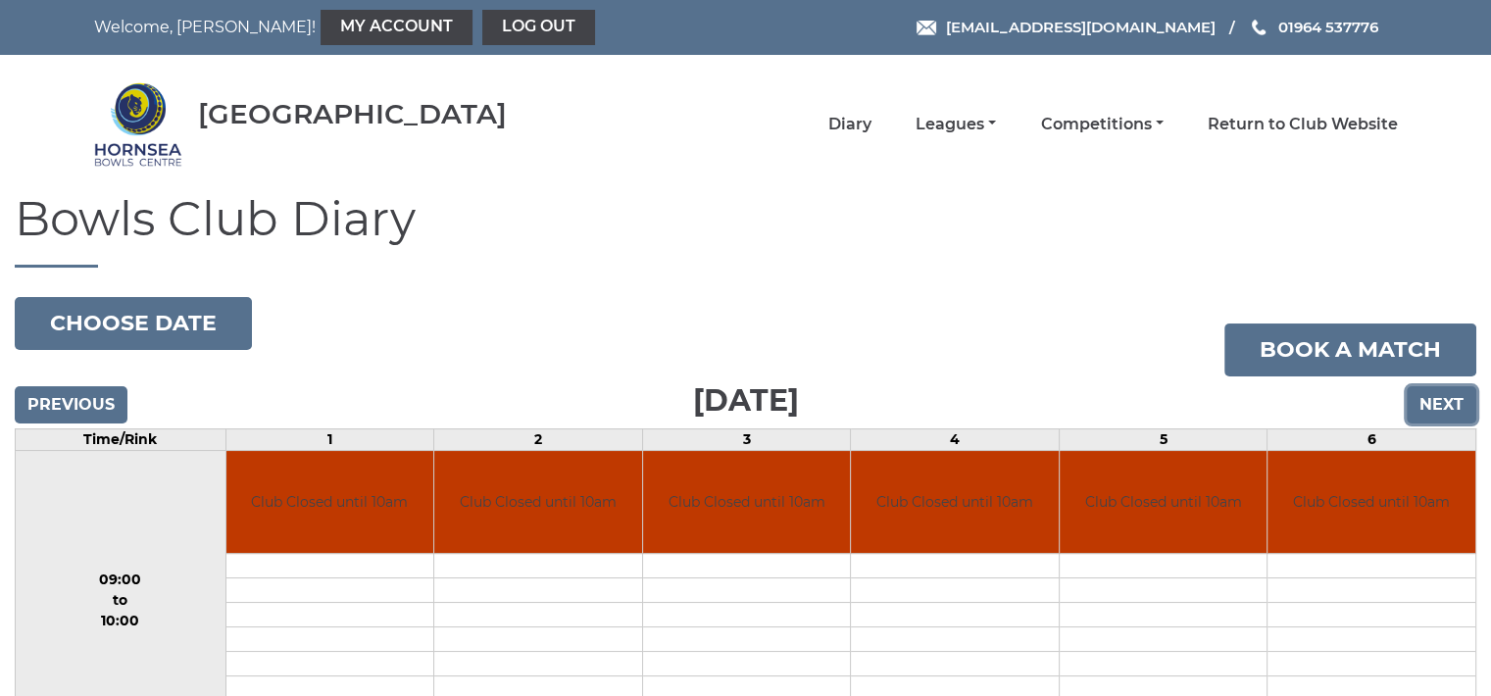
click at [1445, 393] on input "Next" at bounding box center [1442, 404] width 70 height 37
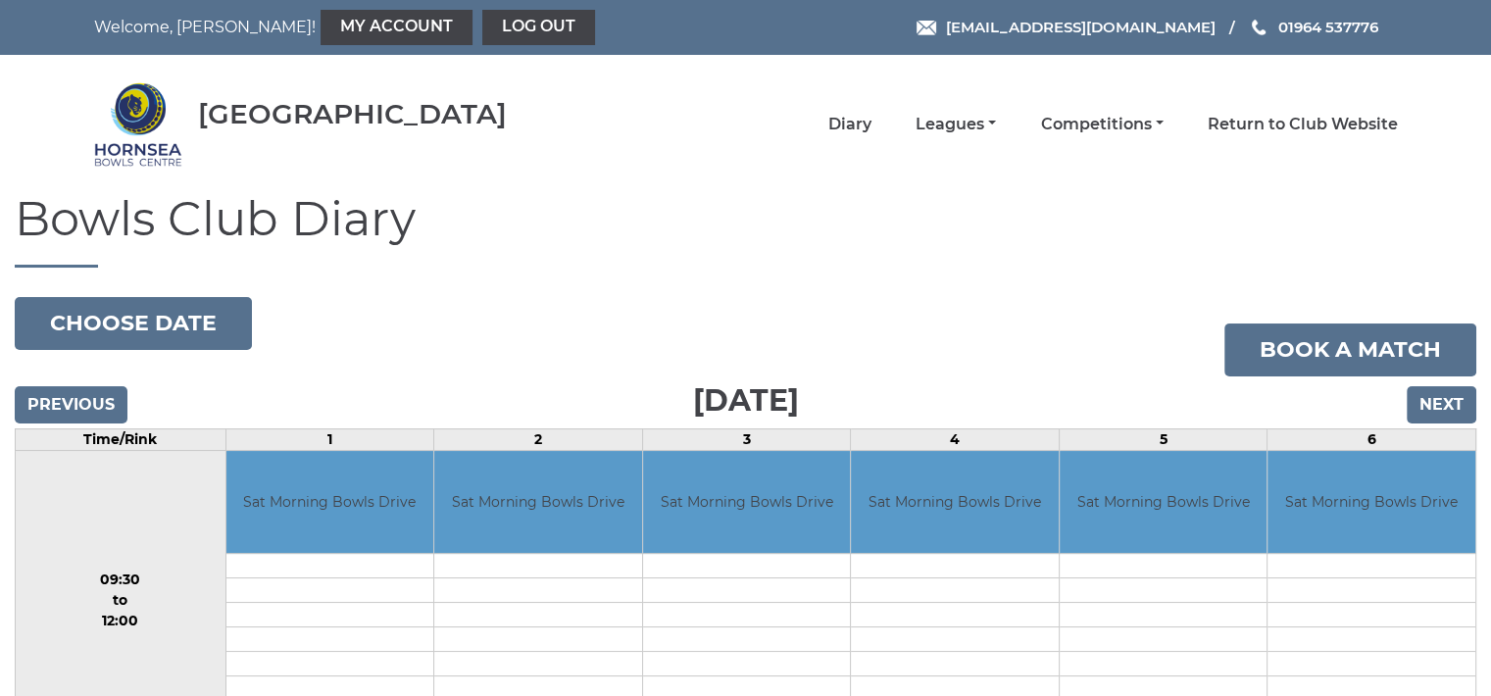
click at [1445, 393] on input "Next" at bounding box center [1442, 404] width 70 height 37
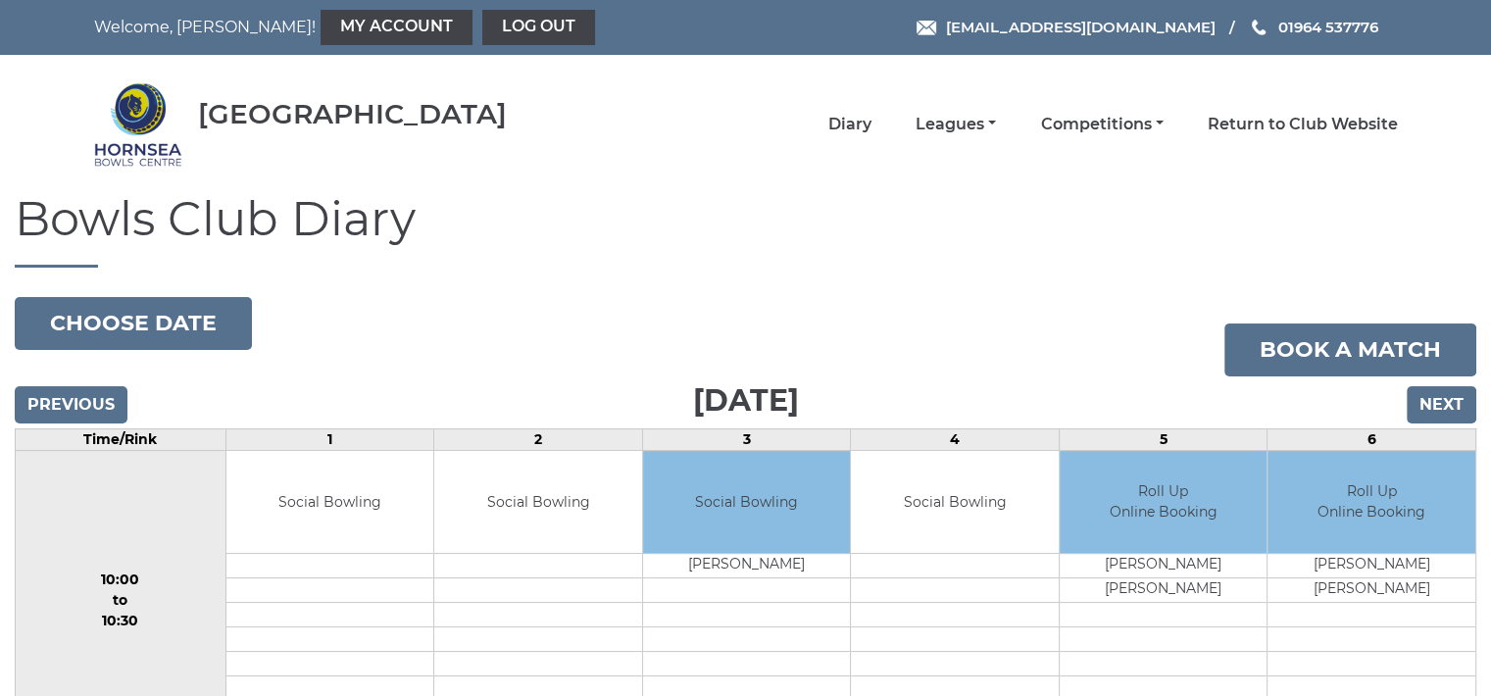
click at [1445, 393] on input "Next" at bounding box center [1442, 404] width 70 height 37
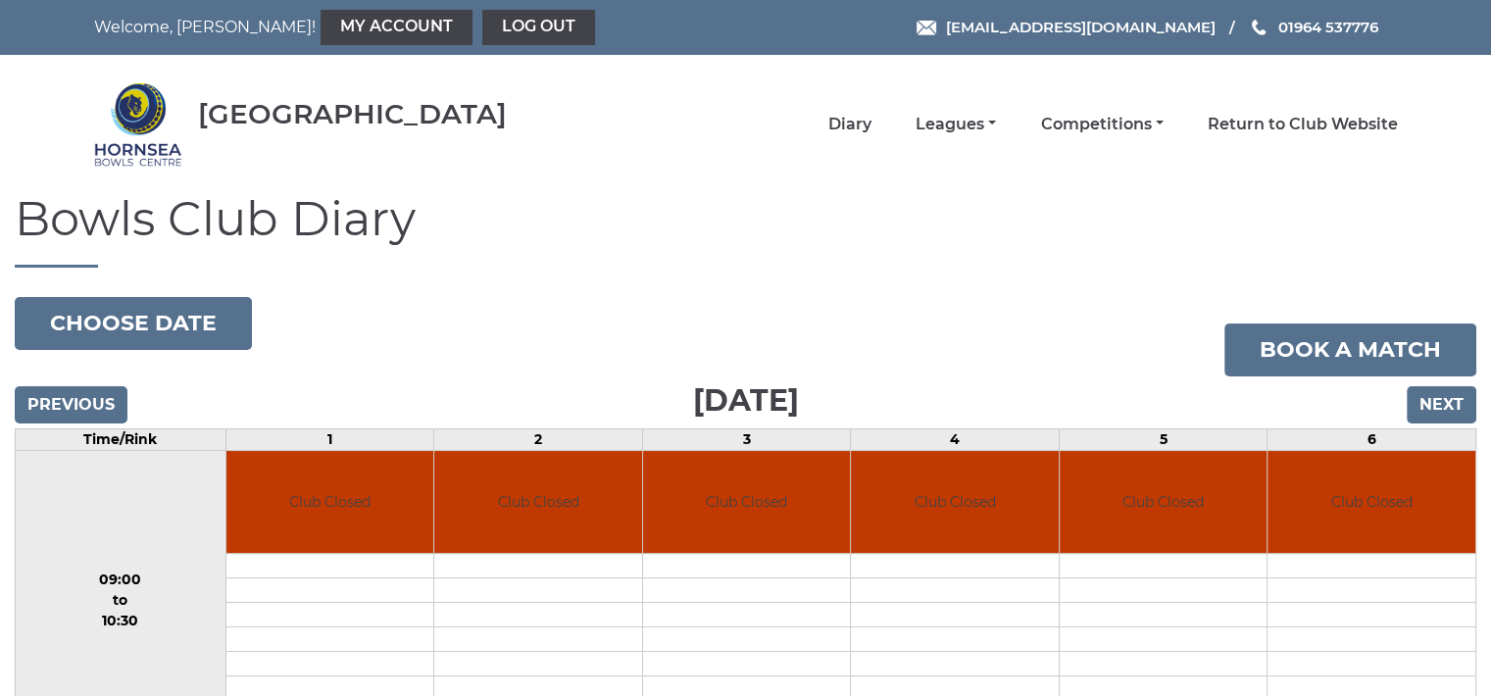
click at [1445, 393] on input "Next" at bounding box center [1442, 404] width 70 height 37
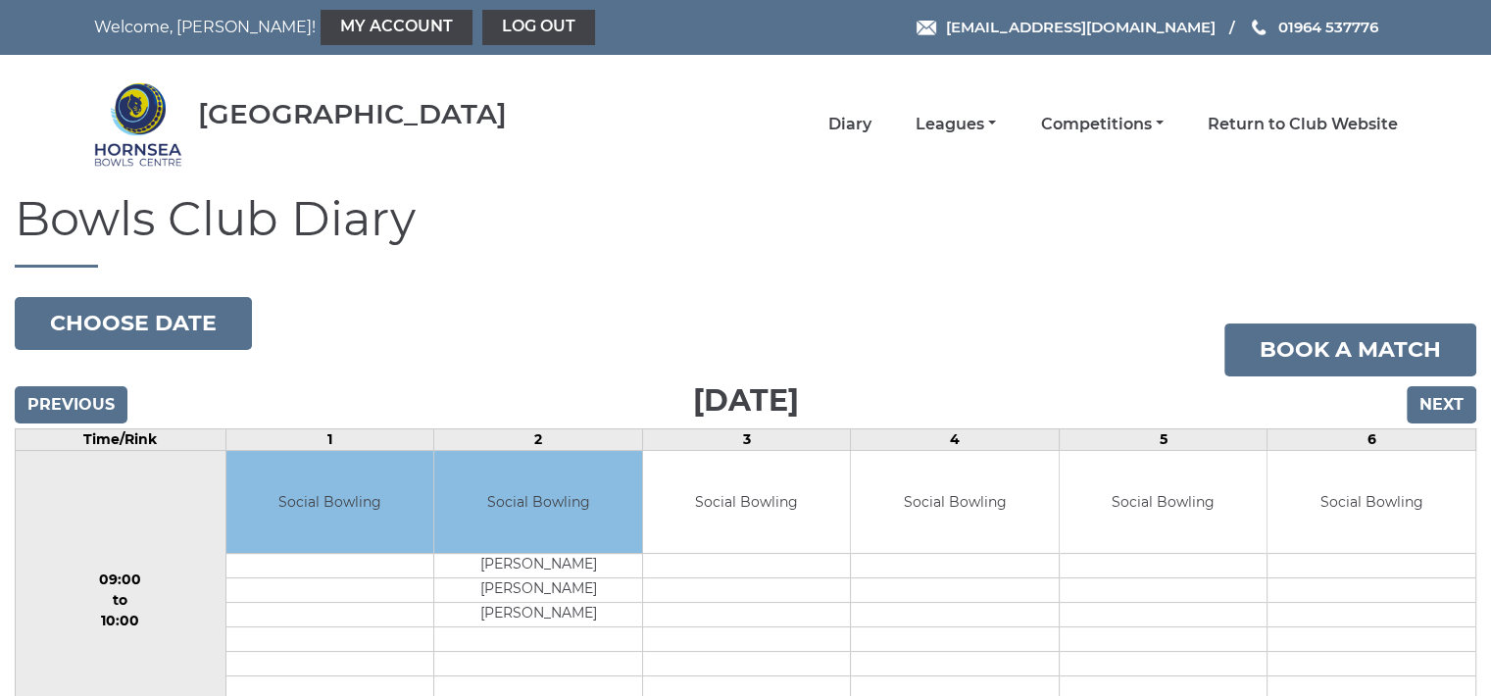
click at [1445, 393] on input "Next" at bounding box center [1442, 404] width 70 height 37
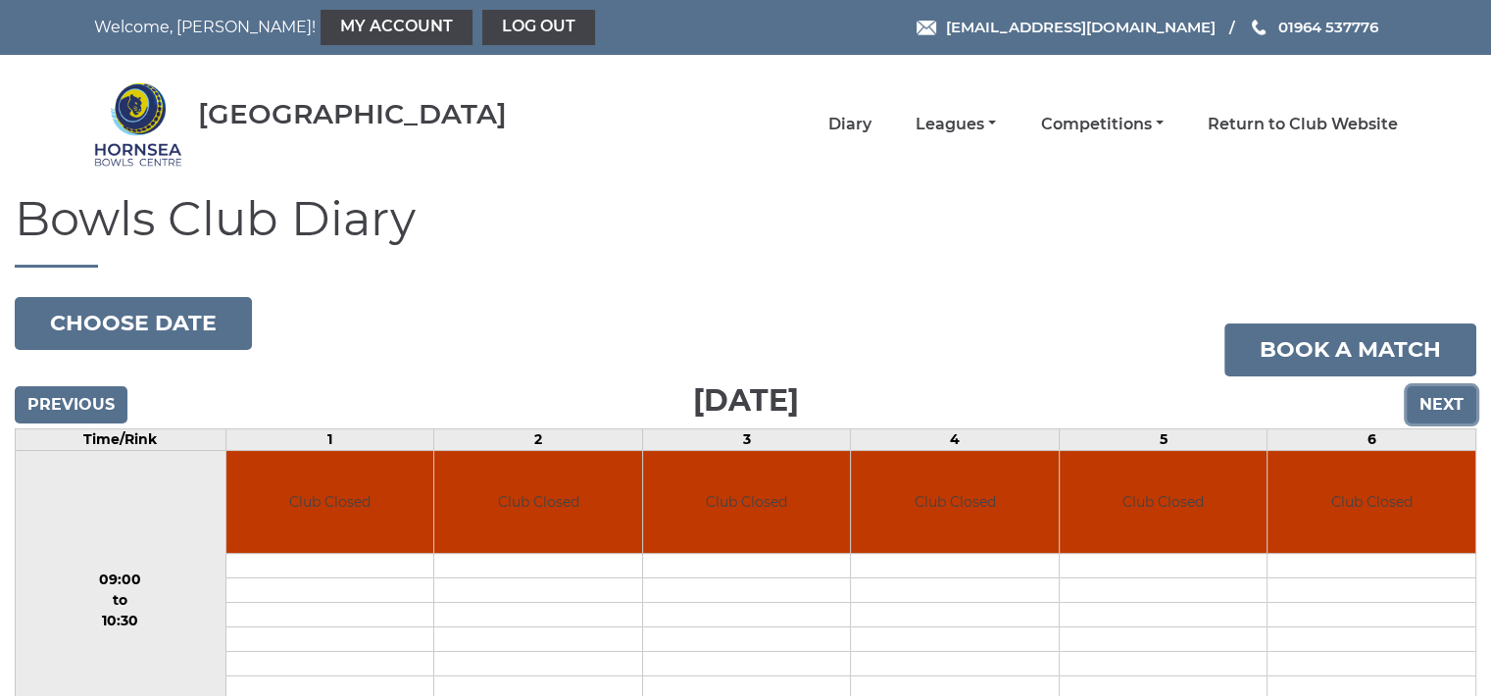
click at [1445, 393] on input "Next" at bounding box center [1442, 404] width 70 height 37
click at [850, 116] on link "Diary" at bounding box center [850, 127] width 43 height 22
click at [855, 123] on link "Diary" at bounding box center [850, 127] width 43 height 22
click at [855, 128] on link "Diary" at bounding box center [850, 127] width 43 height 22
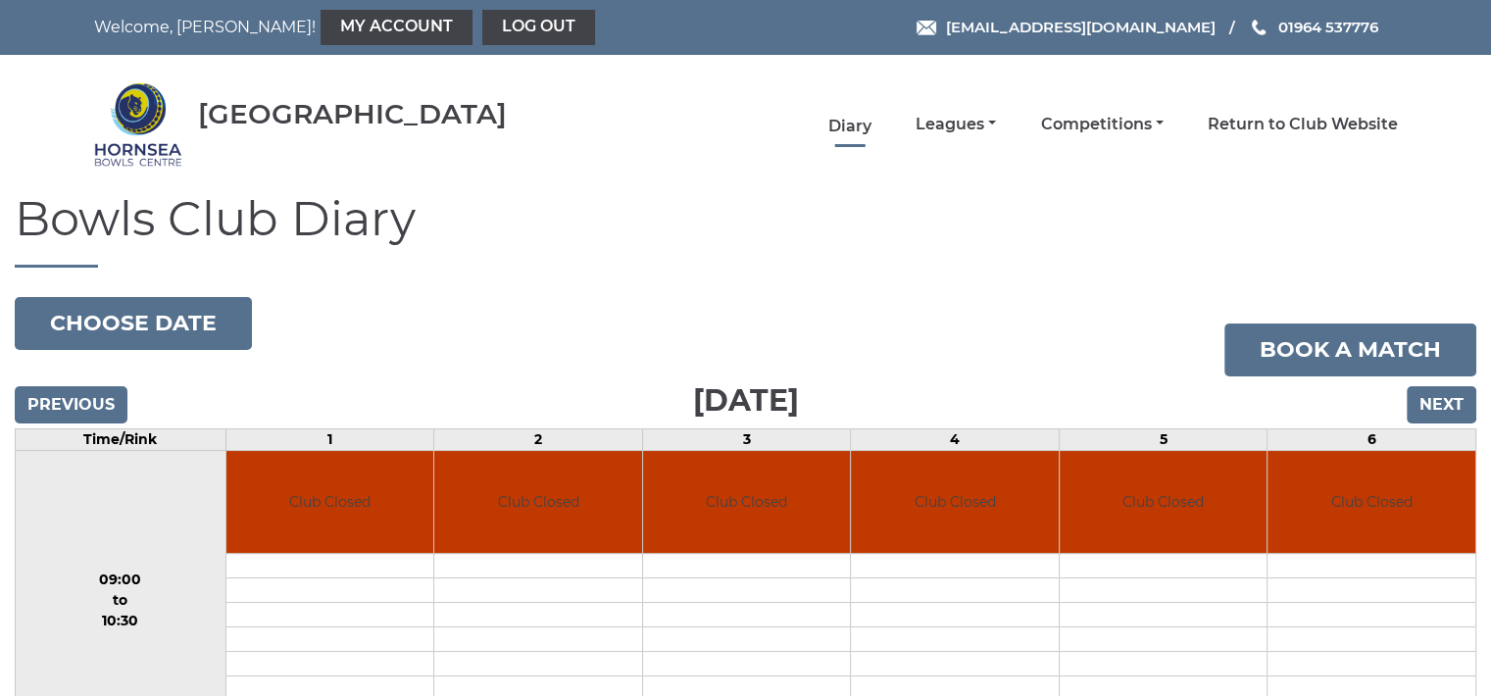
click at [855, 128] on link "Diary" at bounding box center [850, 127] width 43 height 22
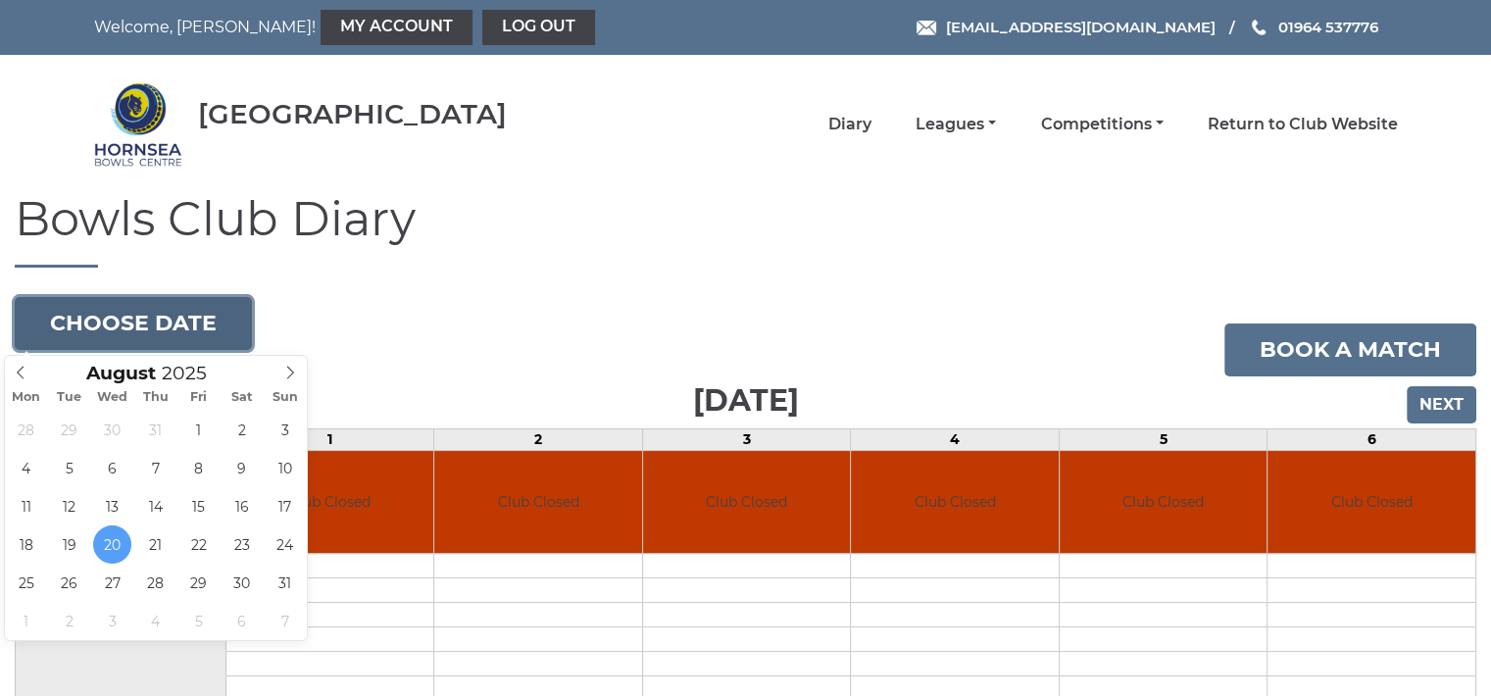
click at [216, 323] on button "Choose date" at bounding box center [133, 323] width 237 height 53
type input "[DATE]"
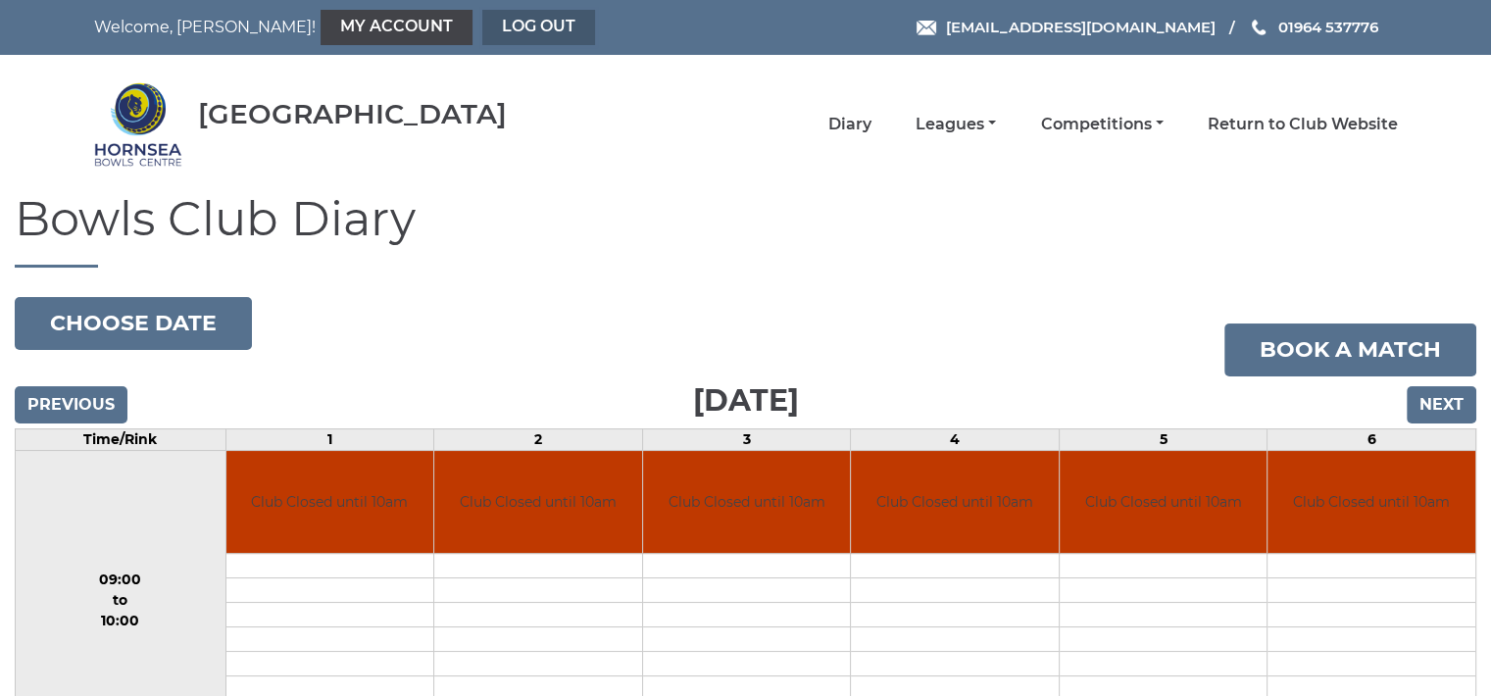
click at [482, 21] on link "Log out" at bounding box center [538, 27] width 113 height 35
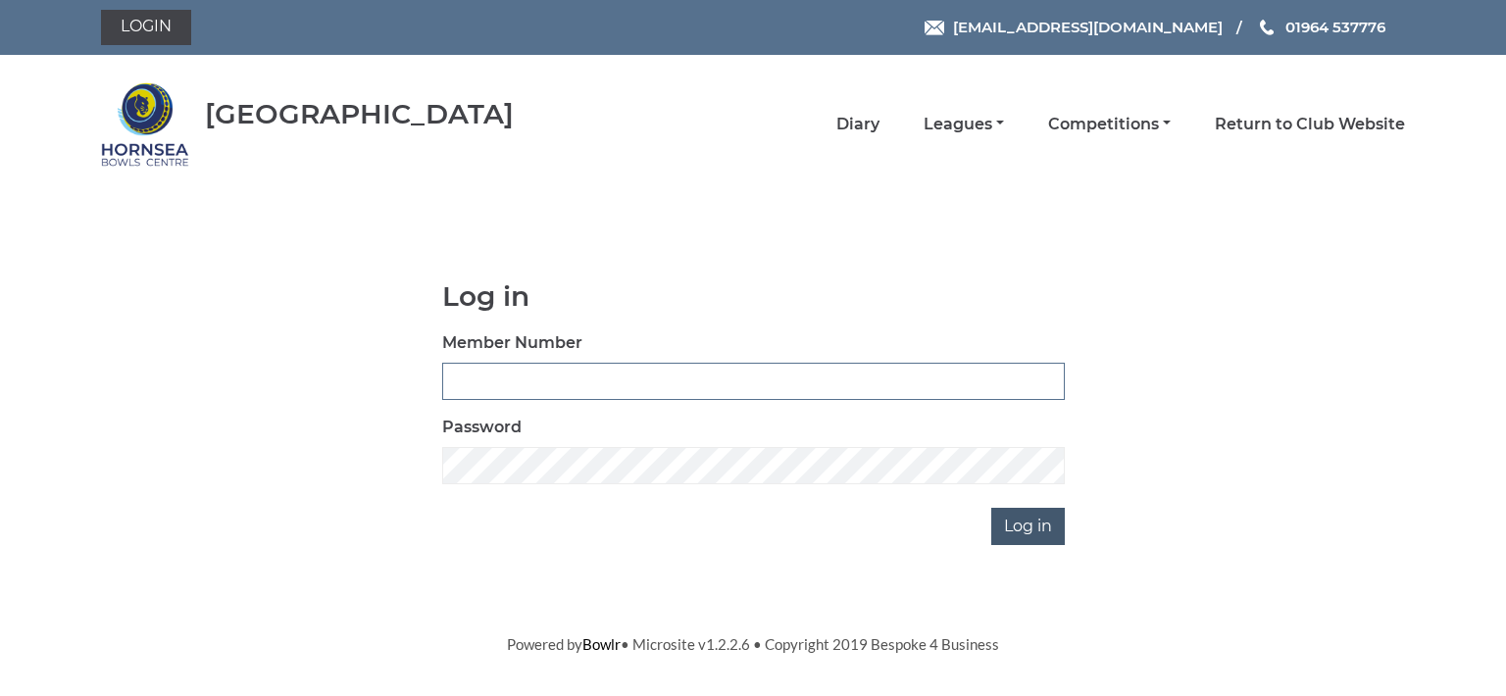
type input "0713"
click at [1020, 524] on input "Log in" at bounding box center [1028, 526] width 74 height 37
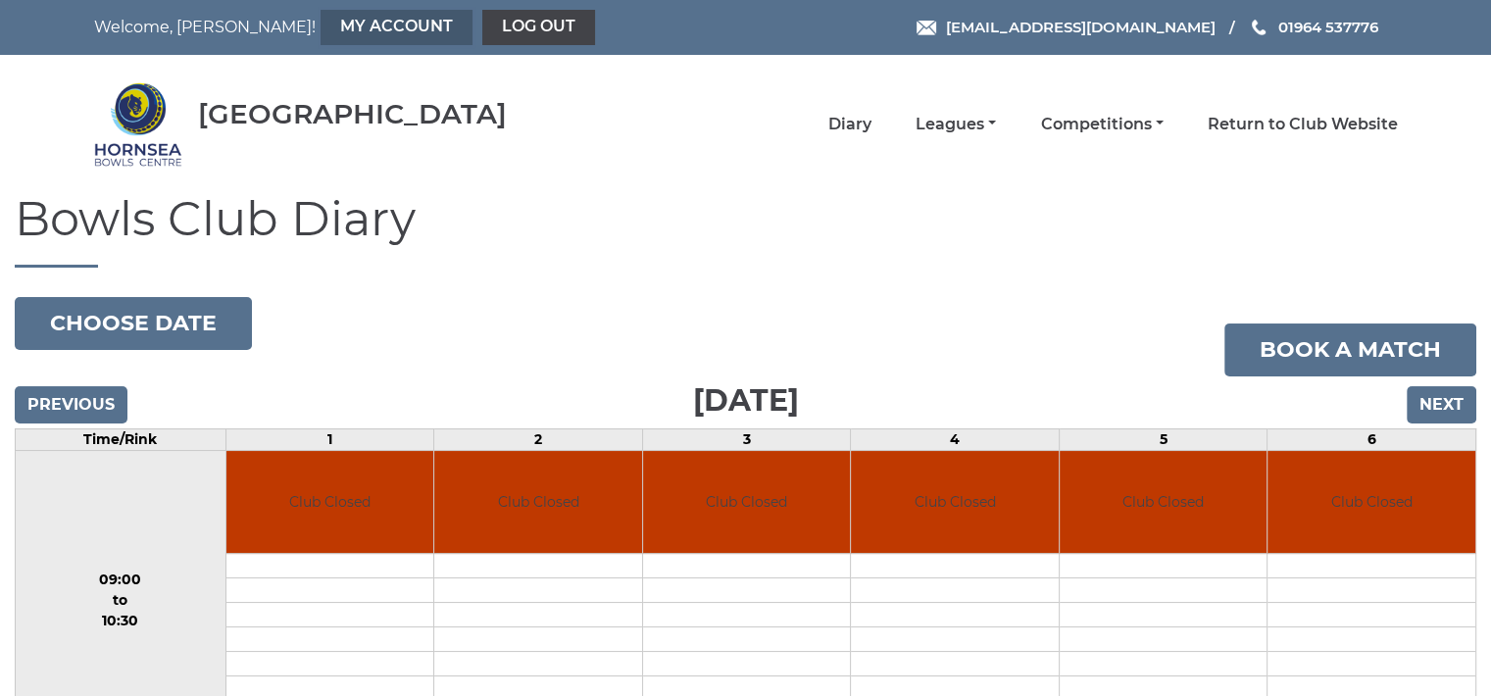
click at [321, 21] on link "My Account" at bounding box center [397, 27] width 152 height 35
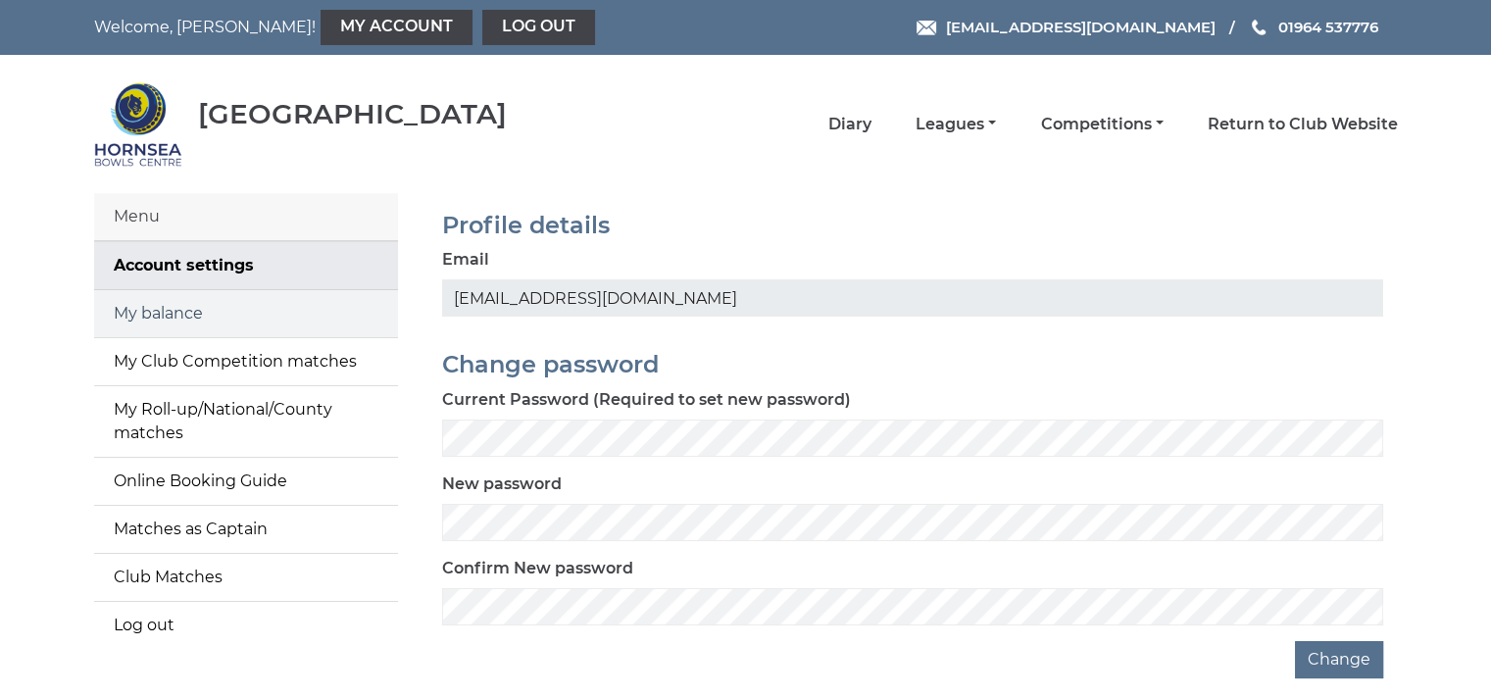
click at [282, 303] on link "My balance" at bounding box center [246, 313] width 304 height 47
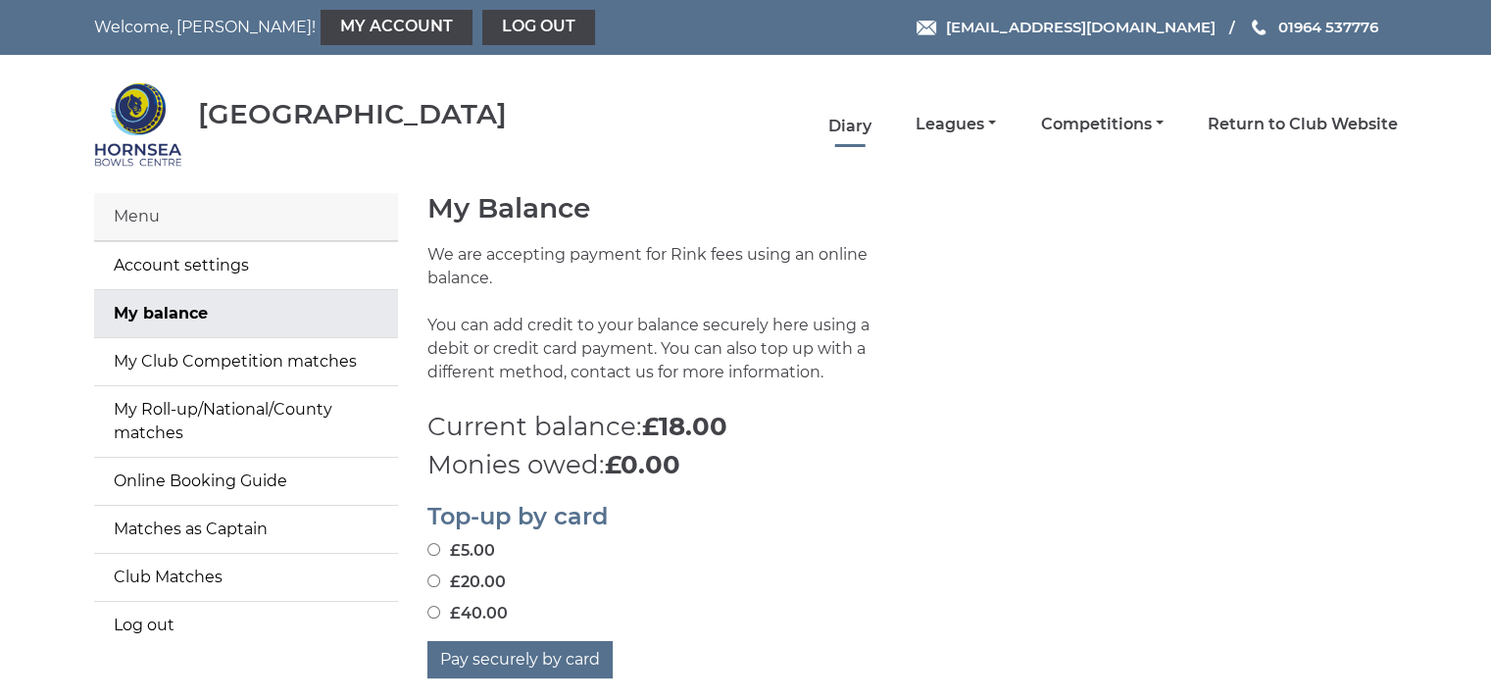
click at [861, 127] on link "Diary" at bounding box center [850, 127] width 43 height 22
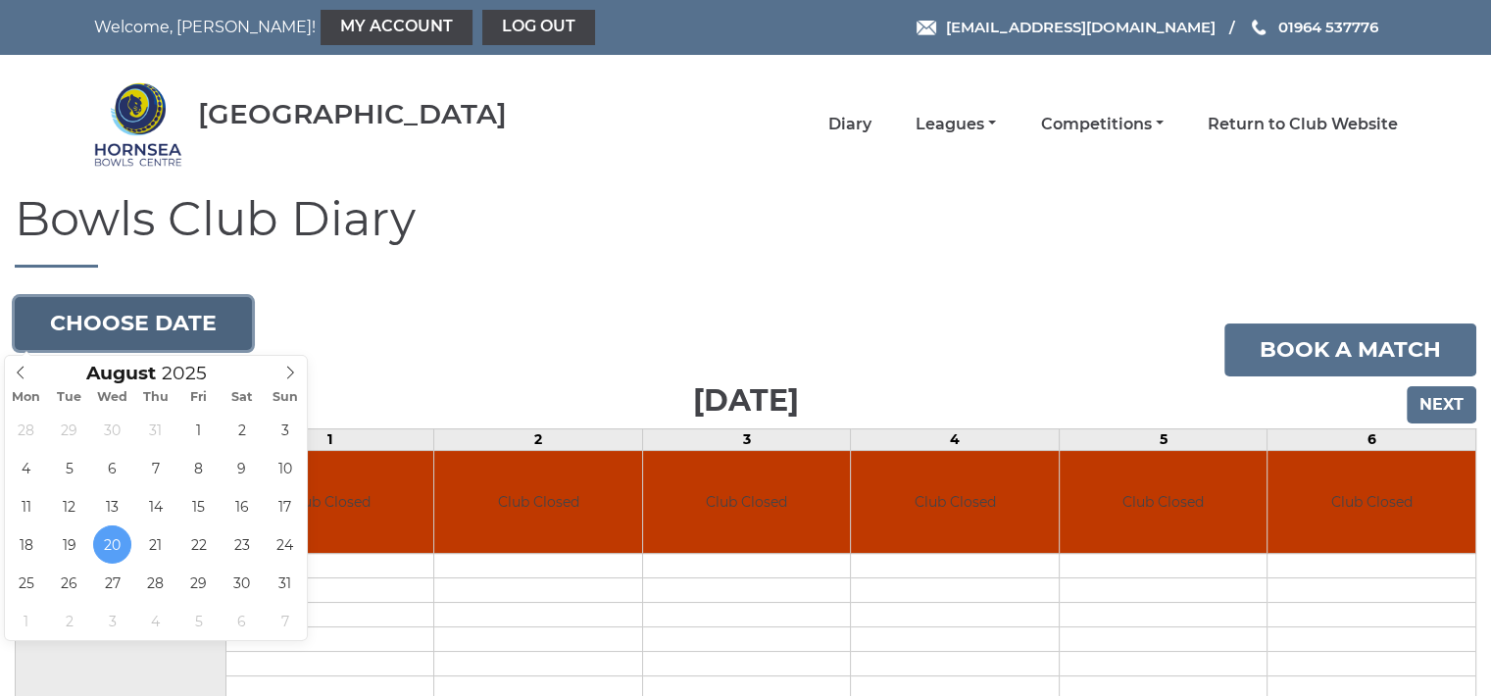
click at [184, 320] on button "Choose date" at bounding box center [133, 323] width 237 height 53
type input "2025-08-29"
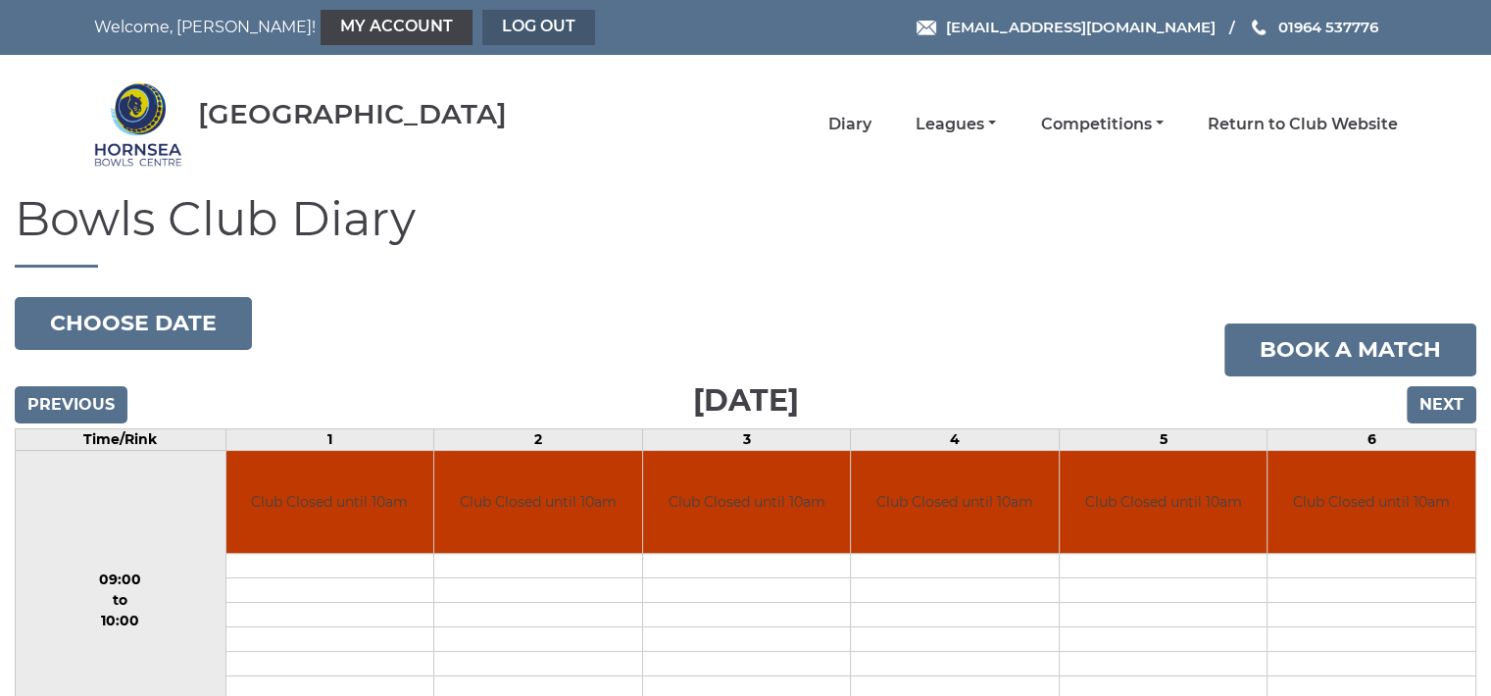
click at [482, 24] on link "Log out" at bounding box center [538, 27] width 113 height 35
